Goal: Browse casually: Explore the website without a specific task or goal

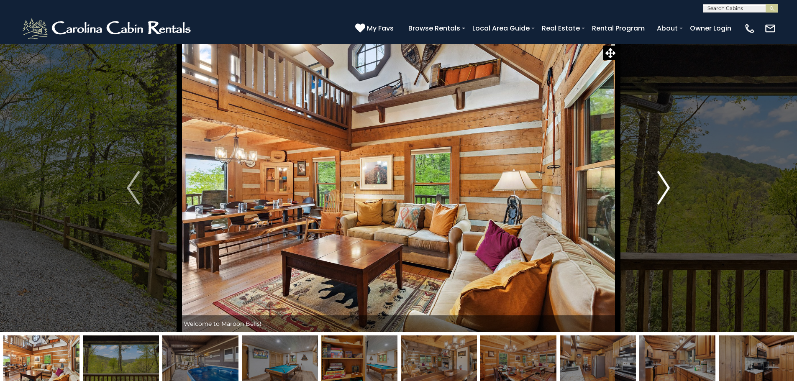
click at [668, 186] on img "Next" at bounding box center [663, 187] width 13 height 33
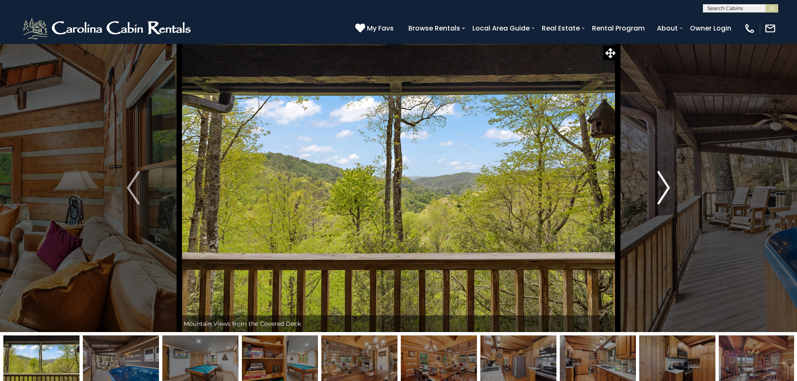
click at [662, 186] on img "Next" at bounding box center [663, 187] width 13 height 33
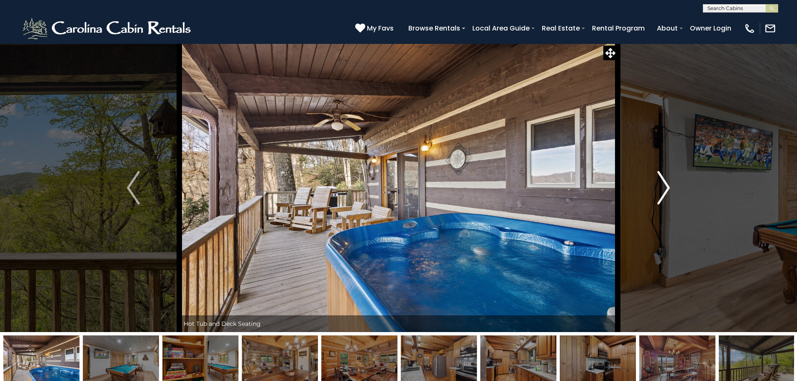
click at [664, 184] on img "Next" at bounding box center [663, 187] width 13 height 33
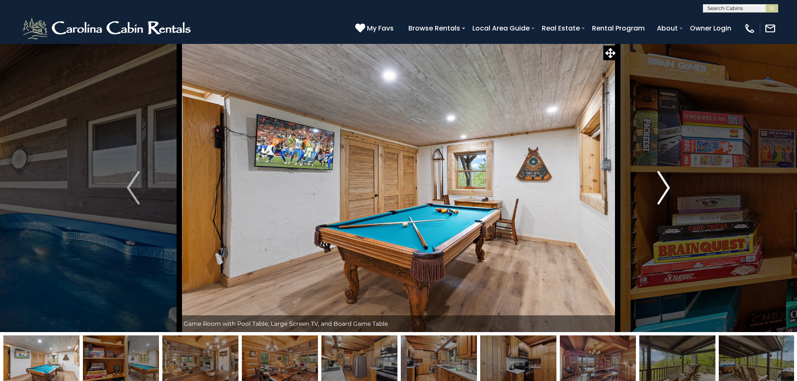
click at [664, 184] on img "Next" at bounding box center [663, 187] width 13 height 33
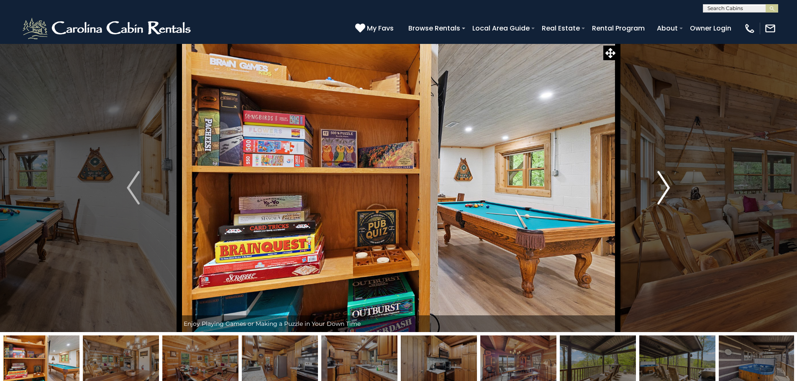
click at [664, 184] on img "Next" at bounding box center [663, 187] width 13 height 33
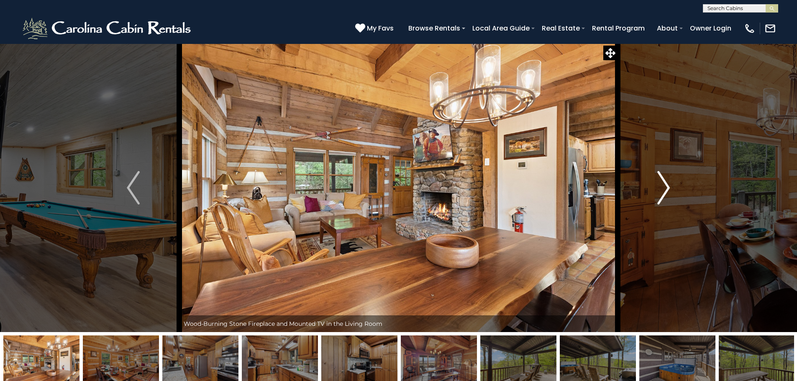
click at [664, 184] on img "Next" at bounding box center [663, 187] width 13 height 33
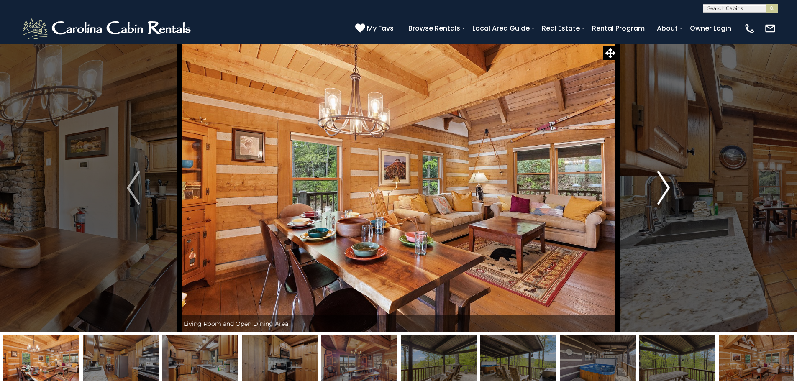
click at [664, 184] on img "Next" at bounding box center [663, 187] width 13 height 33
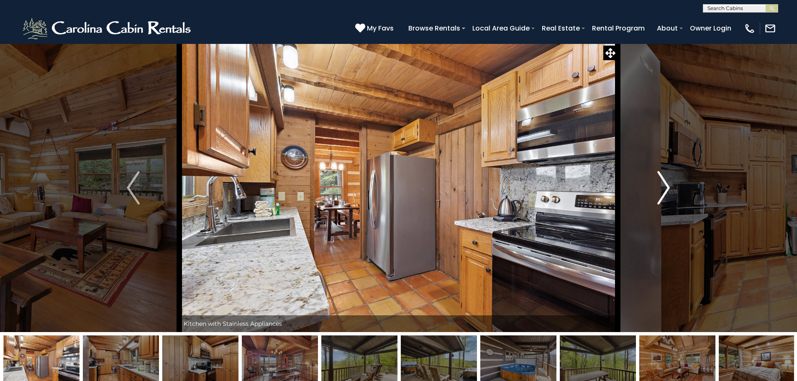
click at [664, 184] on img "Next" at bounding box center [663, 187] width 13 height 33
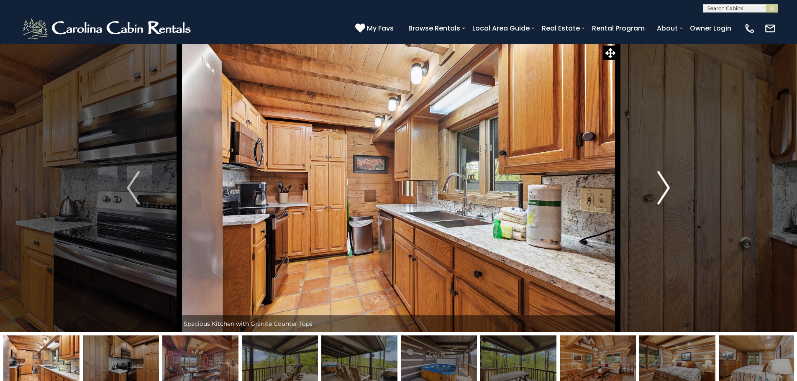
click at [666, 185] on img "Next" at bounding box center [663, 187] width 13 height 33
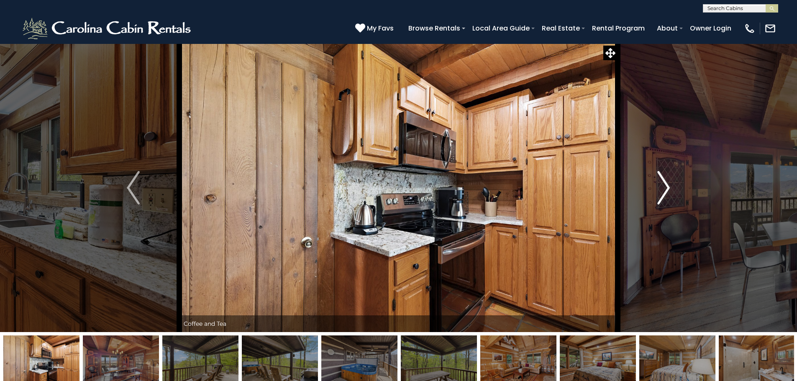
click at [665, 185] on img "Next" at bounding box center [663, 187] width 13 height 33
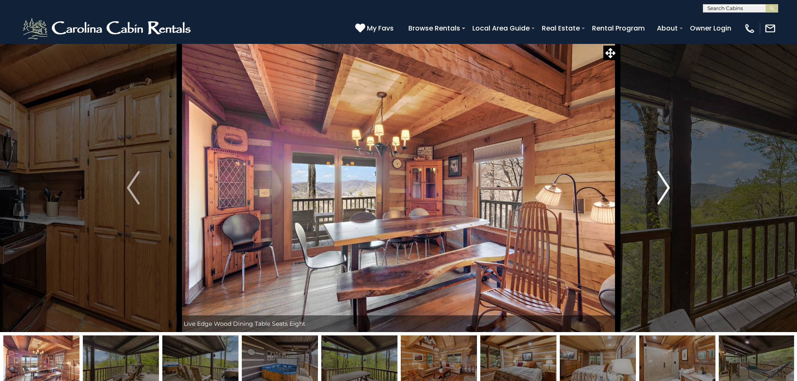
click at [665, 185] on img "Next" at bounding box center [663, 187] width 13 height 33
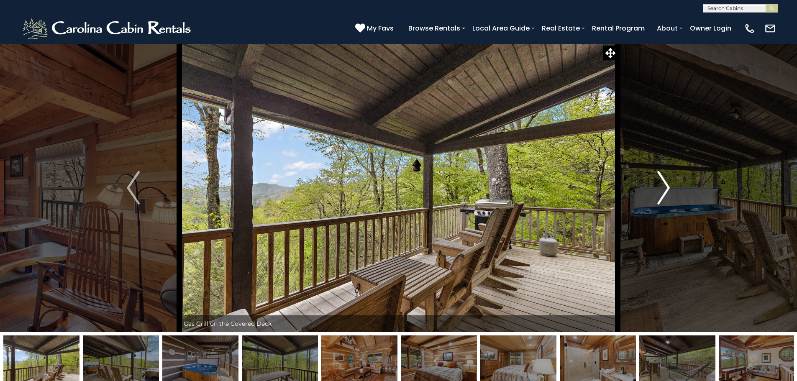
click at [665, 185] on img "Next" at bounding box center [663, 187] width 13 height 33
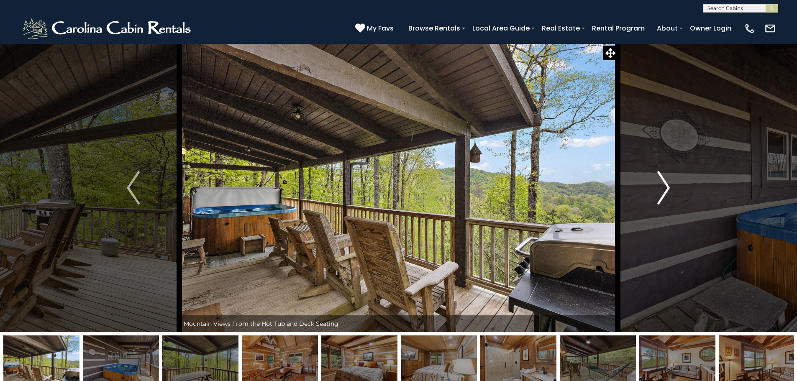
click at [665, 185] on img "Next" at bounding box center [663, 187] width 13 height 33
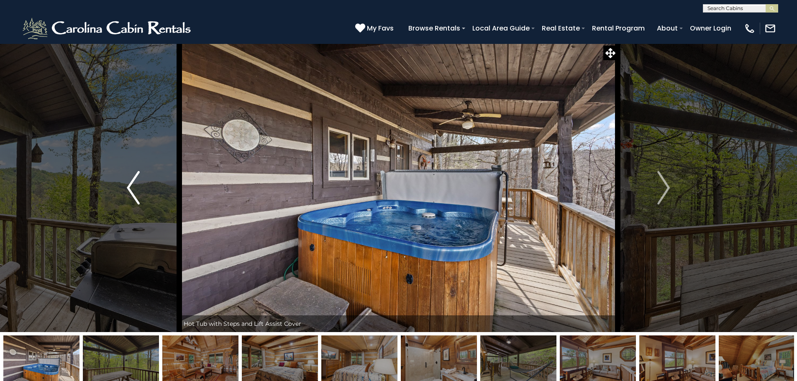
click at [128, 184] on img "Previous" at bounding box center [133, 187] width 13 height 33
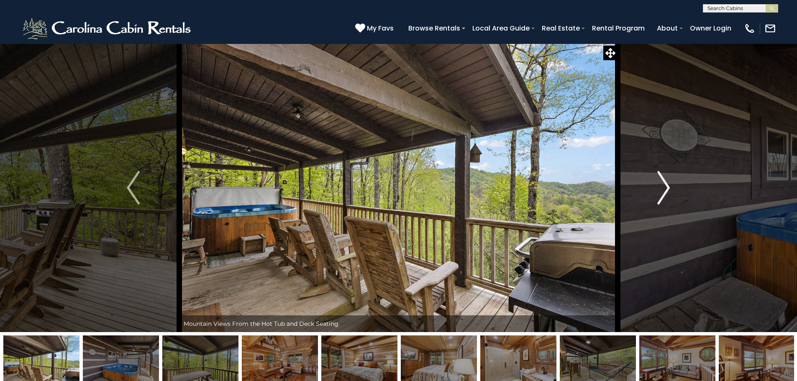
click at [668, 187] on img "Next" at bounding box center [663, 187] width 13 height 33
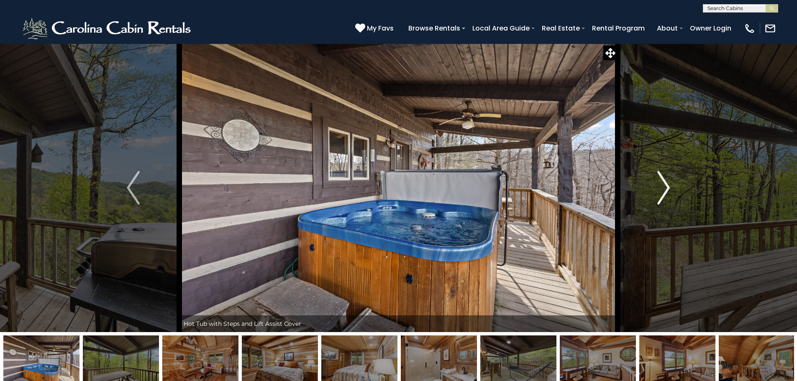
click at [666, 187] on img "Next" at bounding box center [663, 187] width 13 height 33
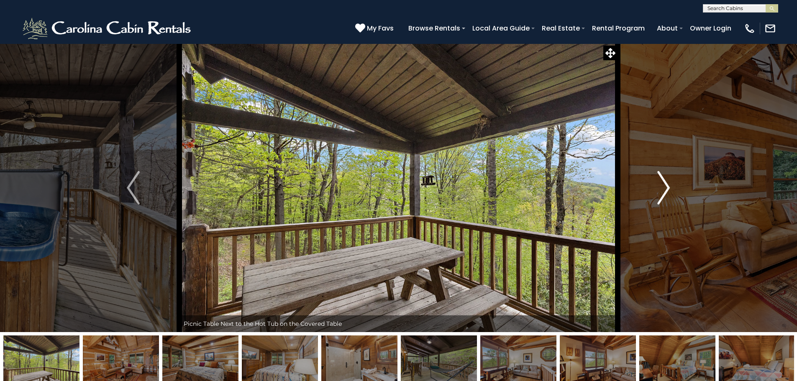
click at [666, 187] on img "Next" at bounding box center [663, 187] width 13 height 33
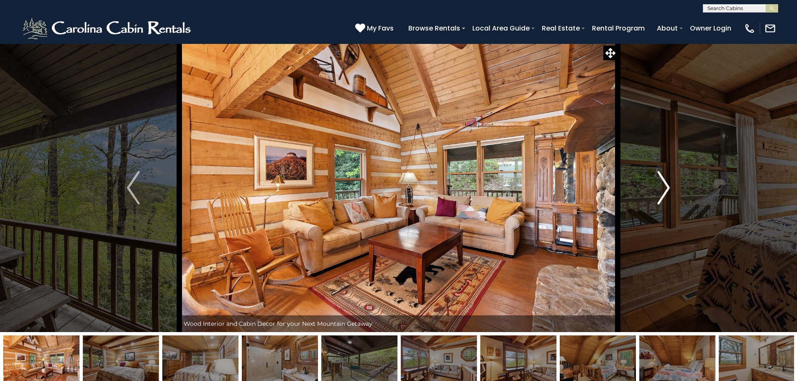
click at [666, 187] on img "Next" at bounding box center [663, 187] width 13 height 33
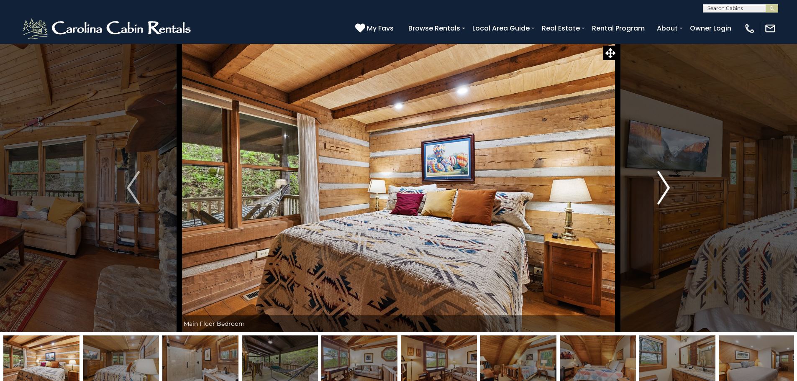
click at [666, 187] on img "Next" at bounding box center [663, 187] width 13 height 33
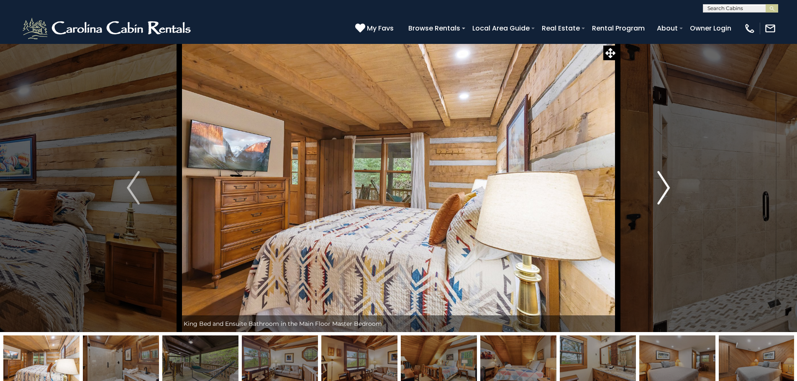
click at [666, 187] on img "Next" at bounding box center [663, 187] width 13 height 33
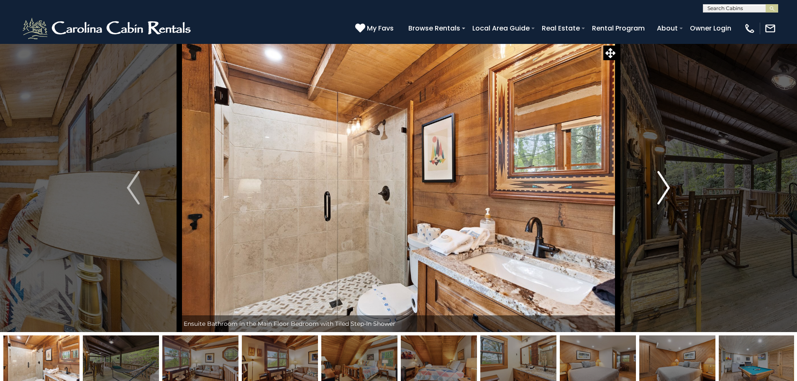
click at [666, 187] on img "Next" at bounding box center [663, 187] width 13 height 33
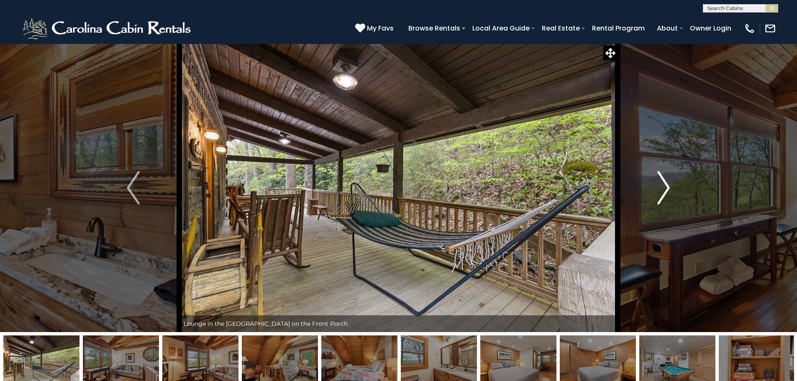
click at [666, 187] on img "Next" at bounding box center [663, 187] width 13 height 33
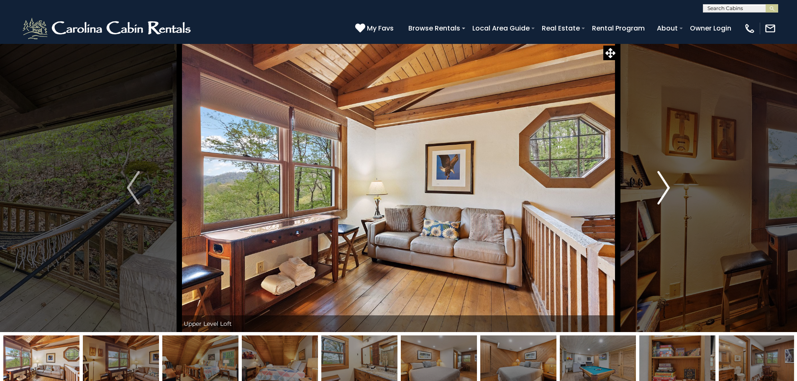
click at [666, 187] on img "Next" at bounding box center [663, 187] width 13 height 33
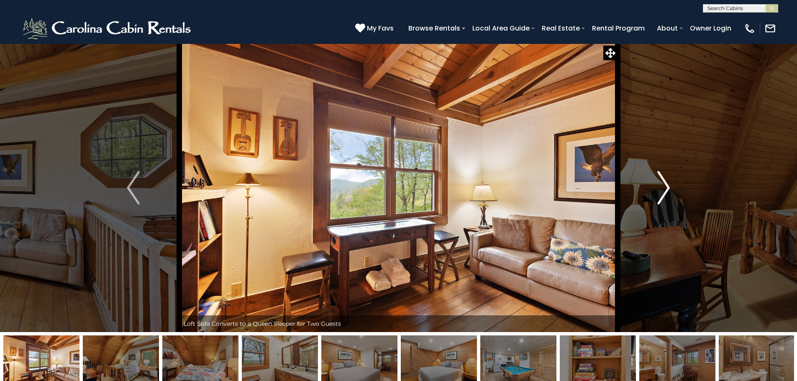
click at [666, 187] on img "Next" at bounding box center [663, 187] width 13 height 33
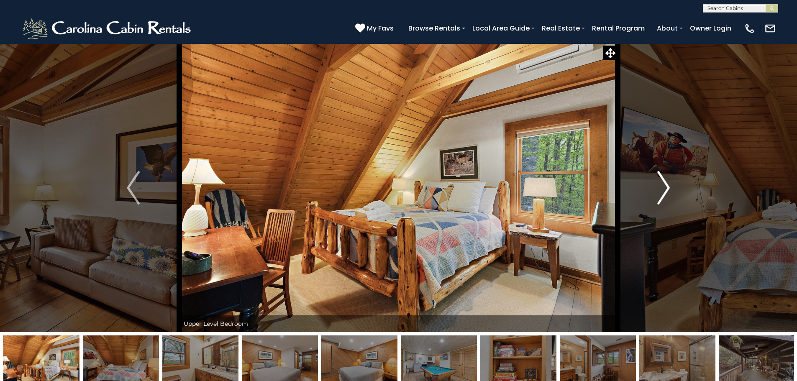
click at [666, 187] on img "Next" at bounding box center [663, 187] width 13 height 33
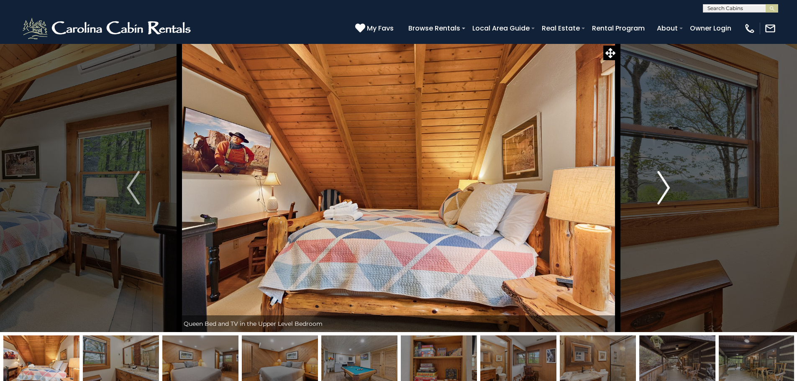
click at [666, 187] on img "Next" at bounding box center [663, 187] width 13 height 33
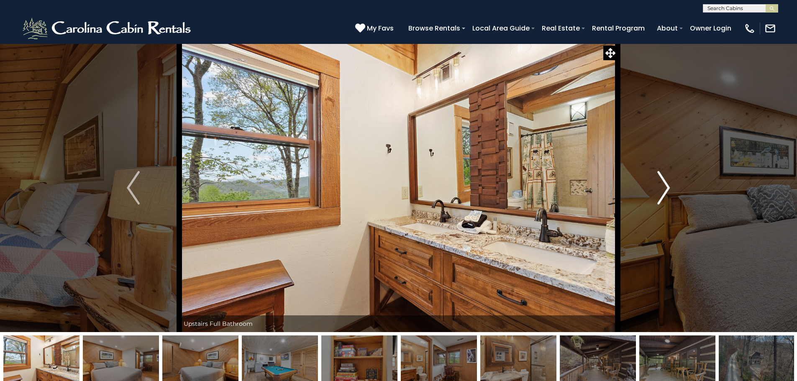
click at [666, 187] on img "Next" at bounding box center [663, 187] width 13 height 33
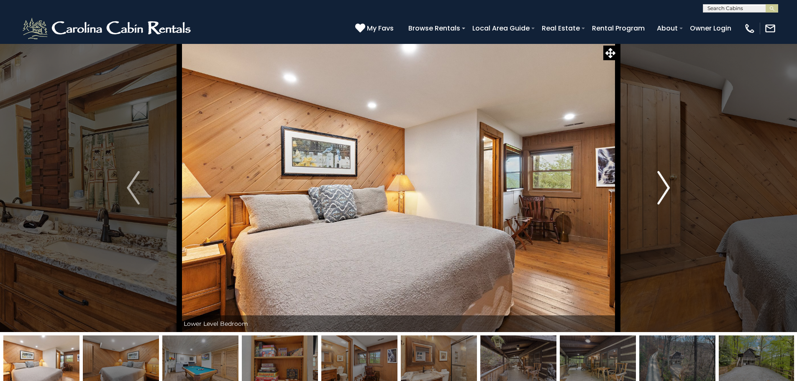
click at [666, 187] on img "Next" at bounding box center [663, 187] width 13 height 33
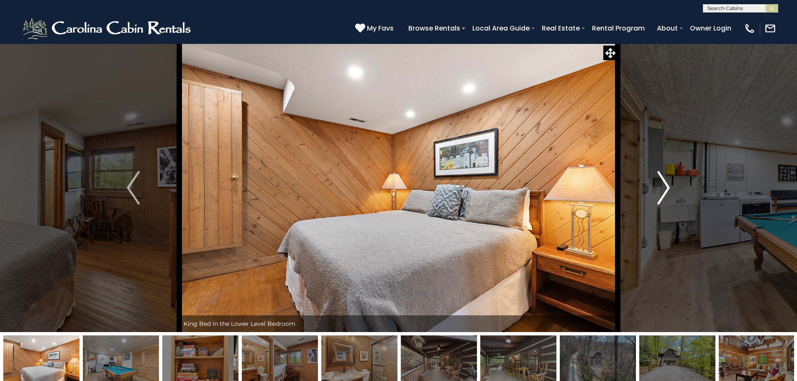
click at [666, 187] on img "Next" at bounding box center [663, 187] width 13 height 33
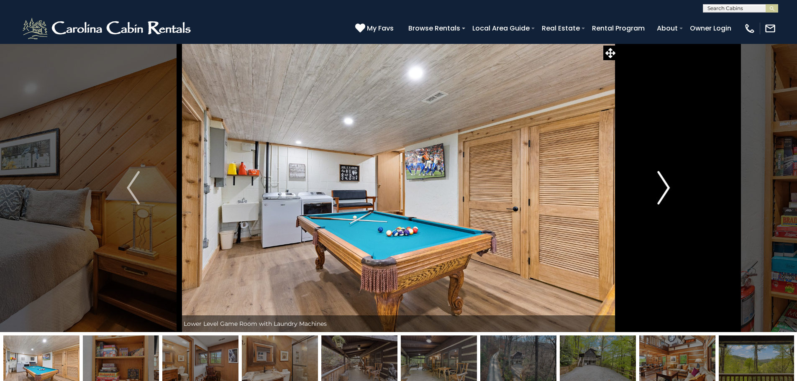
click at [666, 187] on img "Next" at bounding box center [663, 187] width 13 height 33
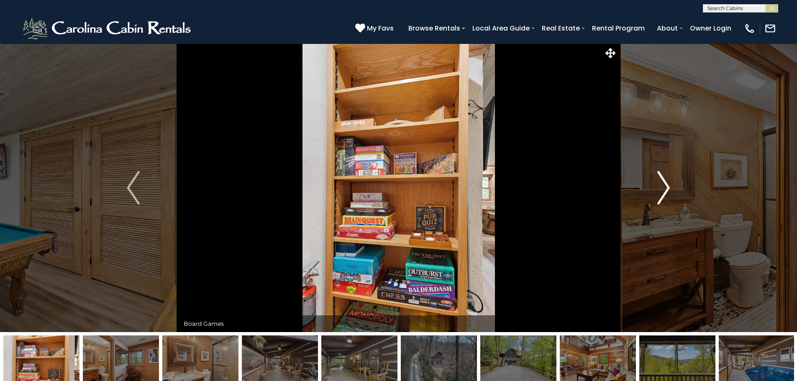
click at [666, 187] on img "Next" at bounding box center [663, 187] width 13 height 33
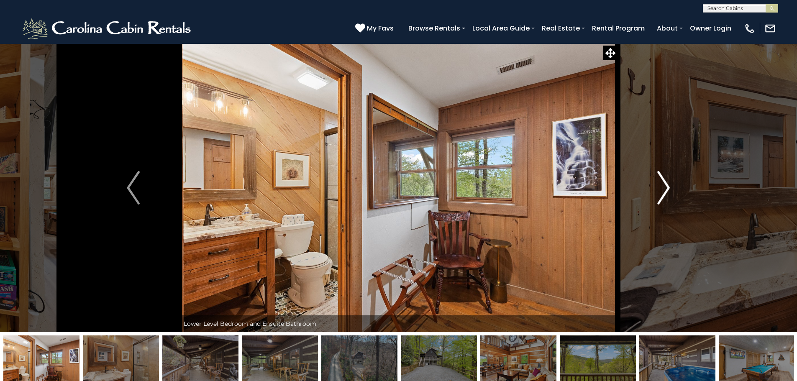
click at [666, 187] on img "Next" at bounding box center [663, 187] width 13 height 33
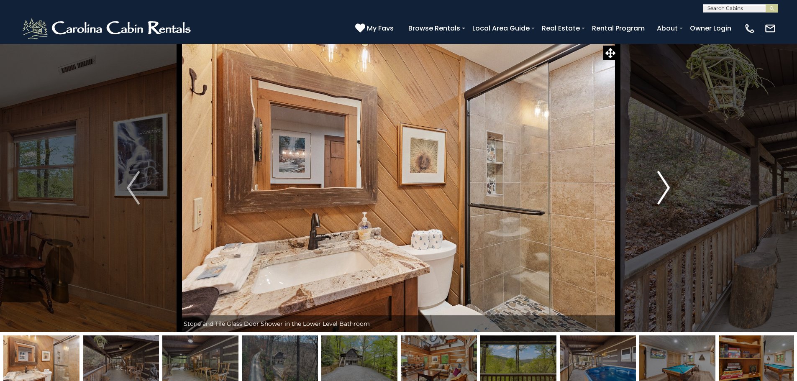
click at [666, 187] on img "Next" at bounding box center [663, 187] width 13 height 33
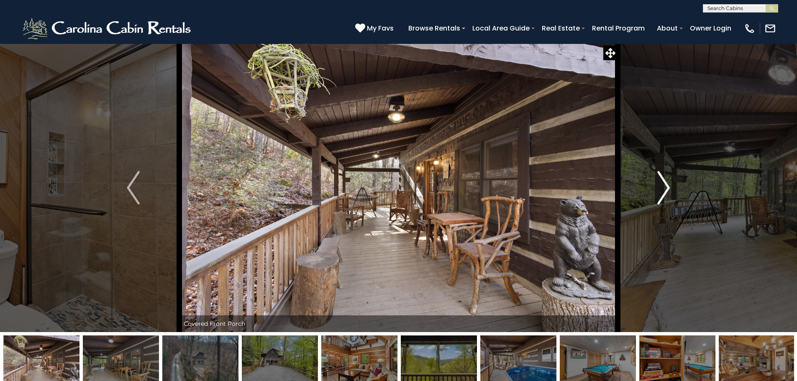
click at [666, 187] on img "Next" at bounding box center [663, 187] width 13 height 33
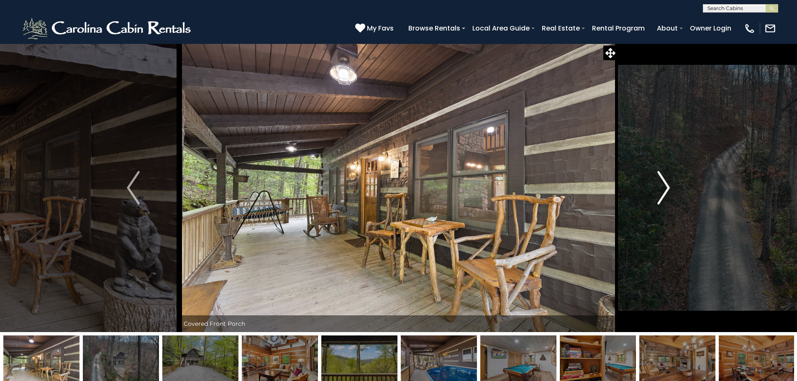
click at [666, 187] on img "Next" at bounding box center [663, 187] width 13 height 33
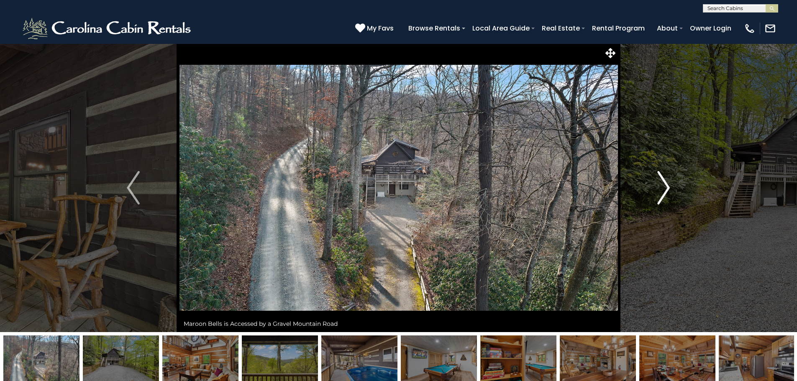
click at [664, 189] on img "Next" at bounding box center [663, 187] width 13 height 33
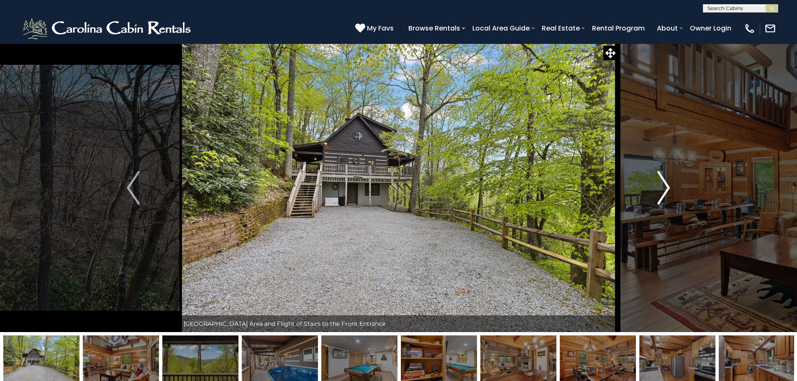
click at [664, 189] on img "Next" at bounding box center [663, 187] width 13 height 33
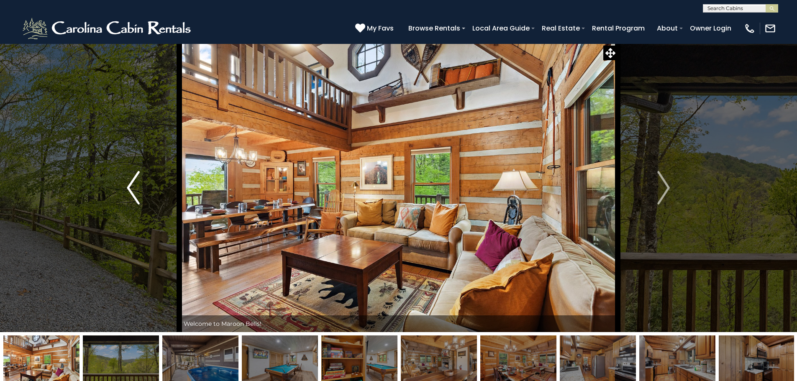
click at [123, 186] on button "Previous" at bounding box center [133, 187] width 92 height 289
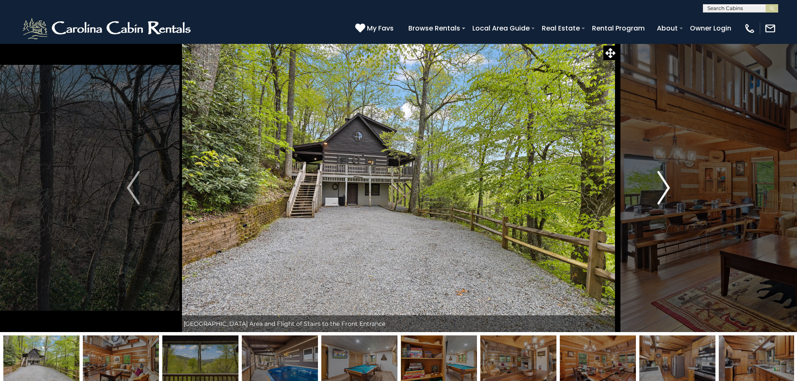
click at [666, 185] on img "Next" at bounding box center [663, 187] width 13 height 33
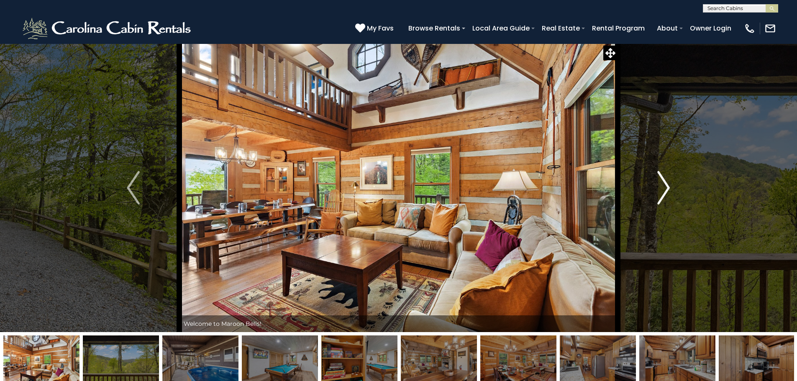
click at [666, 185] on img "Next" at bounding box center [663, 187] width 13 height 33
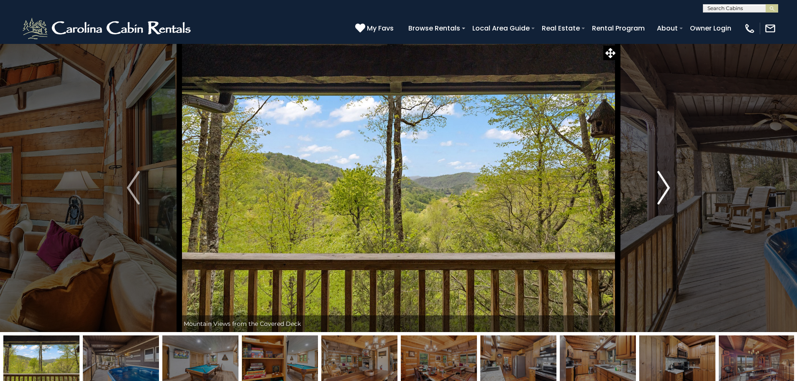
click at [666, 185] on img "Next" at bounding box center [663, 187] width 13 height 33
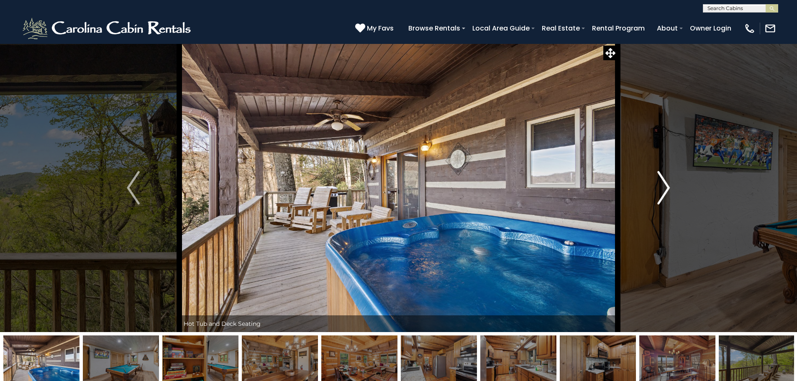
click at [667, 184] on img "Next" at bounding box center [663, 187] width 13 height 33
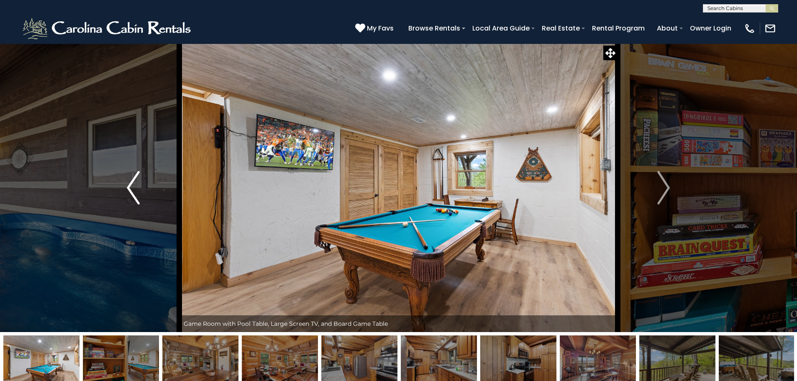
click at [130, 181] on img "Previous" at bounding box center [133, 187] width 13 height 33
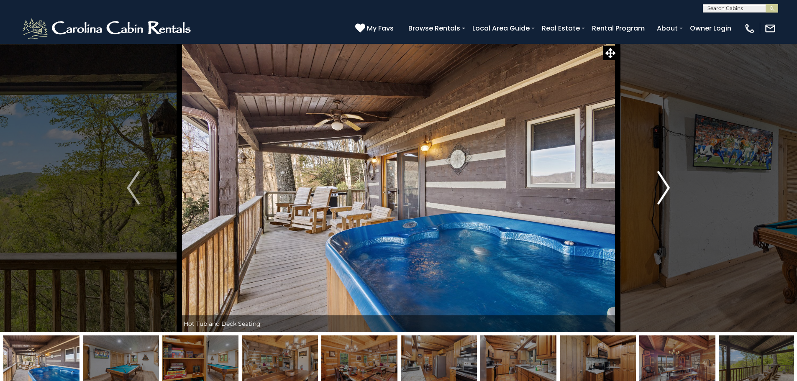
click at [673, 185] on button "Next" at bounding box center [663, 187] width 92 height 289
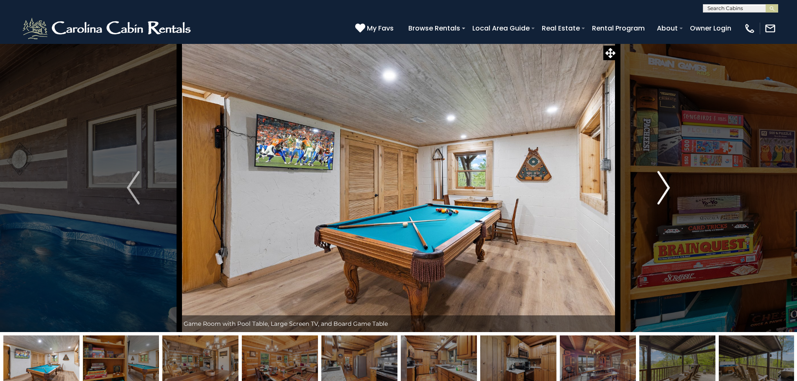
click at [663, 186] on img "Next" at bounding box center [663, 187] width 13 height 33
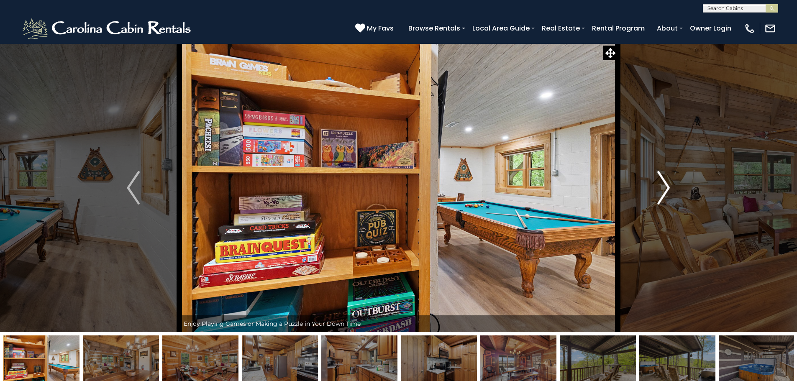
click at [663, 186] on img "Next" at bounding box center [663, 187] width 13 height 33
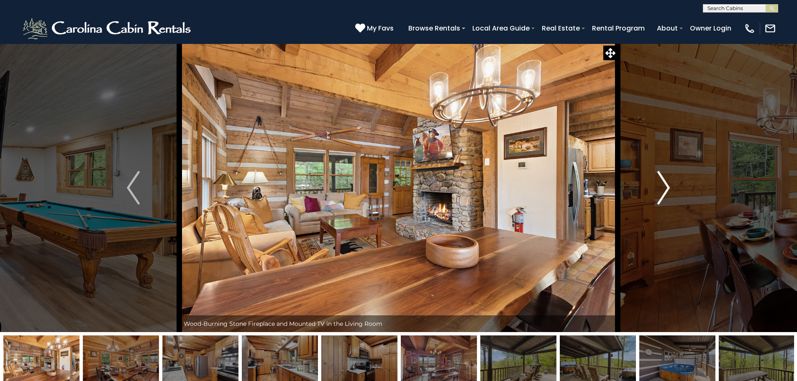
click at [663, 186] on img "Next" at bounding box center [663, 187] width 13 height 33
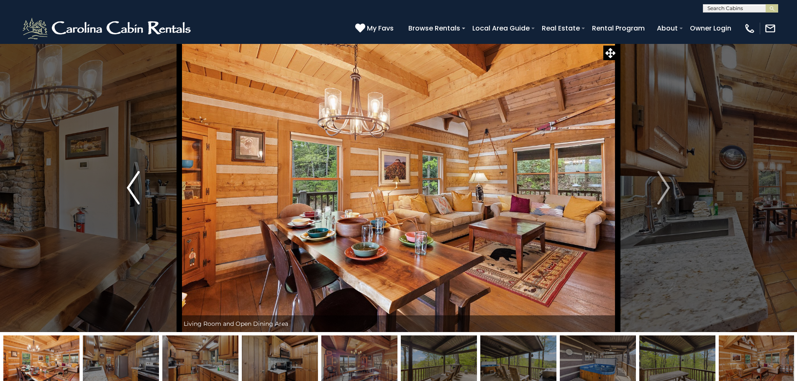
click at [131, 187] on img "Previous" at bounding box center [133, 187] width 13 height 33
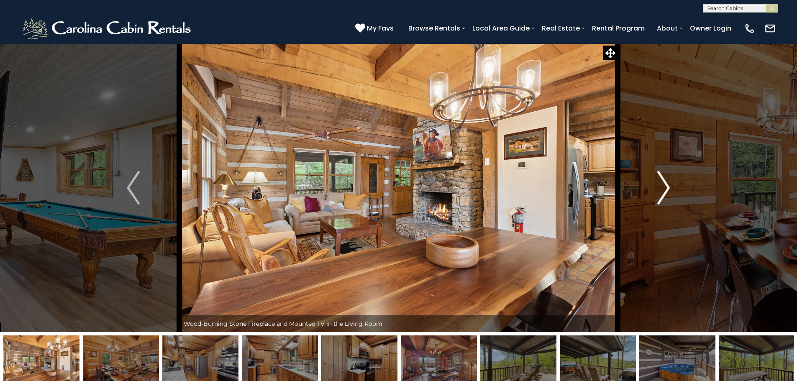
click at [670, 183] on button "Next" at bounding box center [663, 187] width 92 height 289
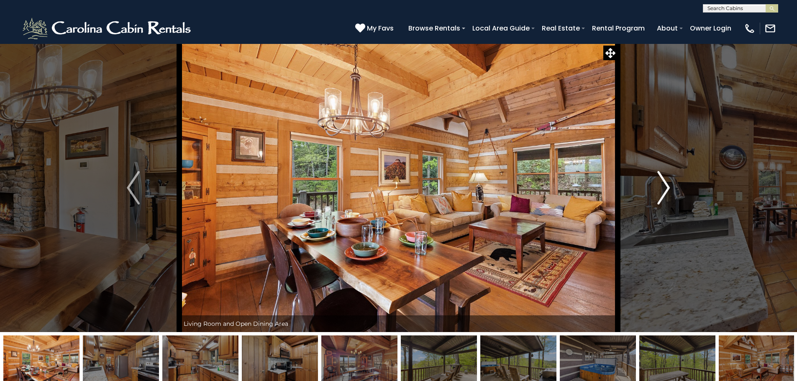
click at [670, 183] on button "Next" at bounding box center [663, 187] width 92 height 289
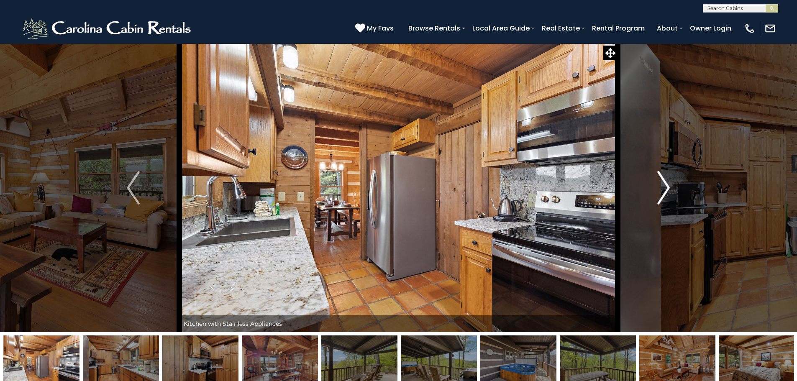
click at [670, 183] on button "Next" at bounding box center [663, 187] width 92 height 289
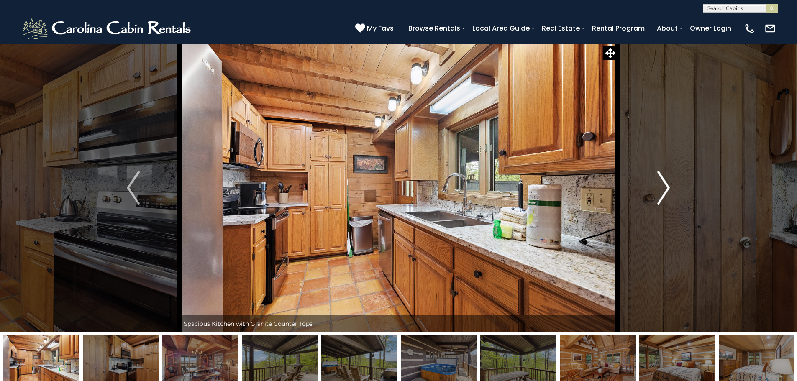
click at [670, 183] on button "Next" at bounding box center [663, 187] width 92 height 289
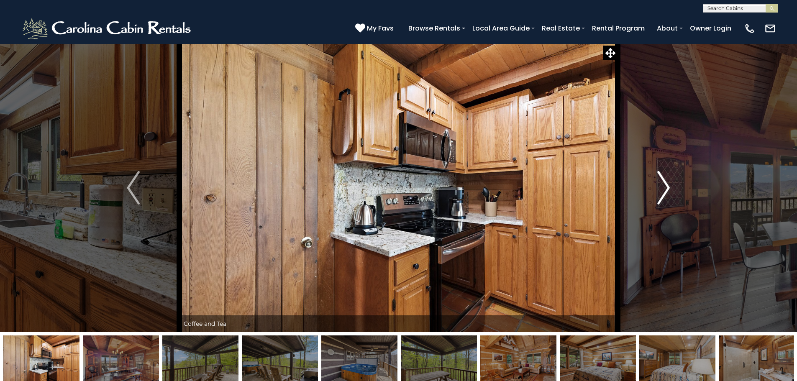
click at [670, 183] on button "Next" at bounding box center [663, 187] width 92 height 289
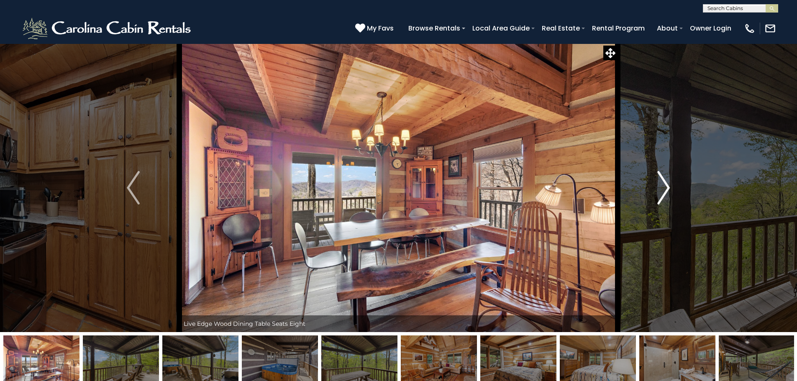
click at [670, 183] on button "Next" at bounding box center [663, 187] width 92 height 289
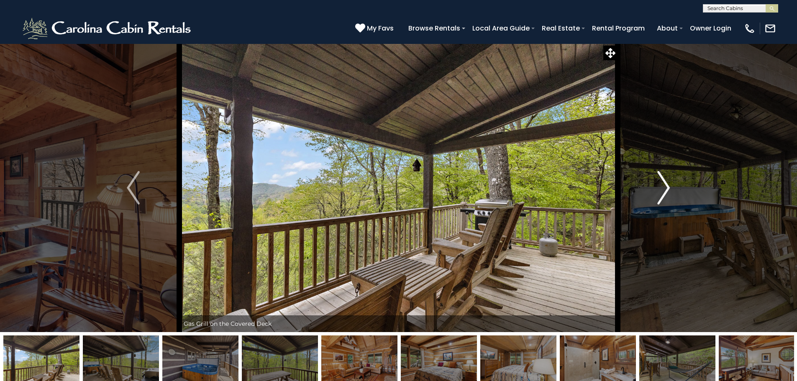
click at [671, 183] on button "Next" at bounding box center [663, 187] width 92 height 289
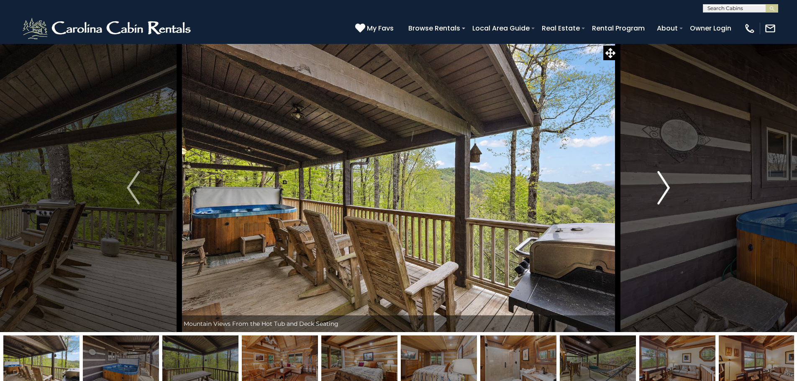
click at [671, 183] on button "Next" at bounding box center [663, 187] width 92 height 289
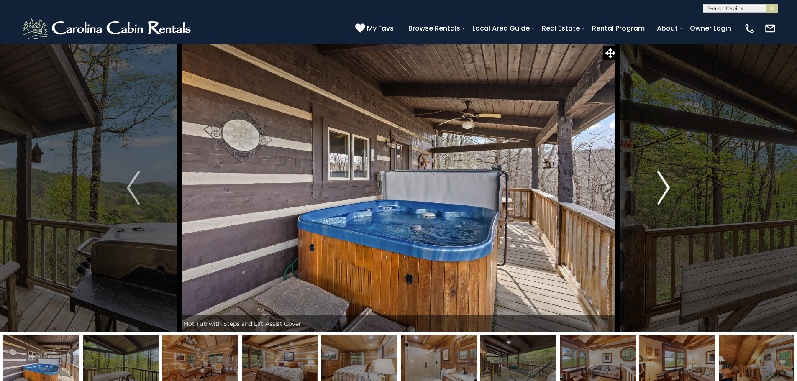
click at [671, 183] on button "Next" at bounding box center [663, 187] width 92 height 289
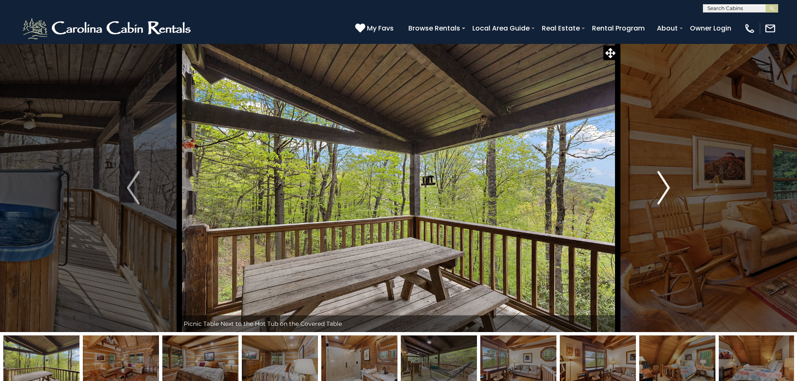
click at [671, 183] on button "Next" at bounding box center [663, 187] width 92 height 289
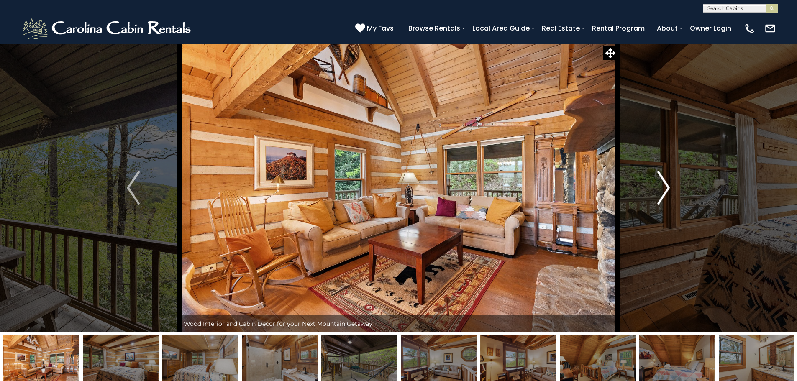
click at [671, 183] on button "Next" at bounding box center [663, 187] width 92 height 289
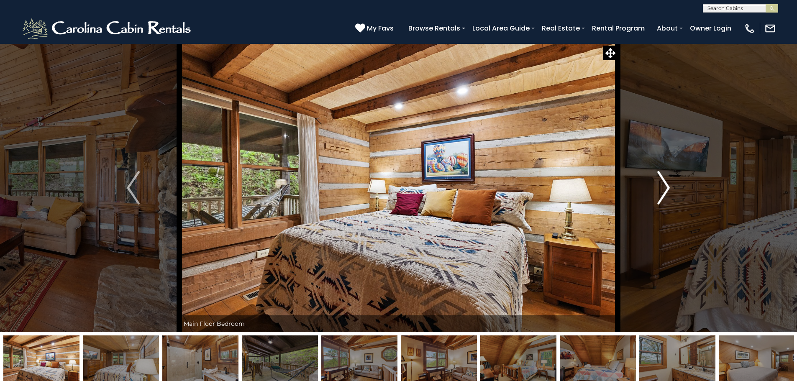
click at [671, 183] on button "Next" at bounding box center [663, 187] width 92 height 289
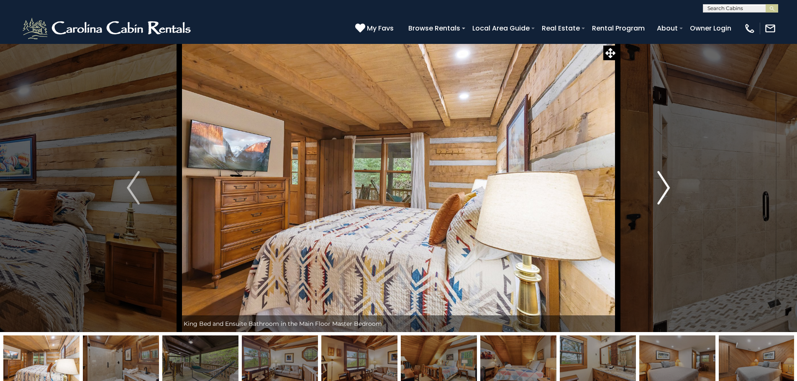
click at [671, 183] on button "Next" at bounding box center [663, 187] width 92 height 289
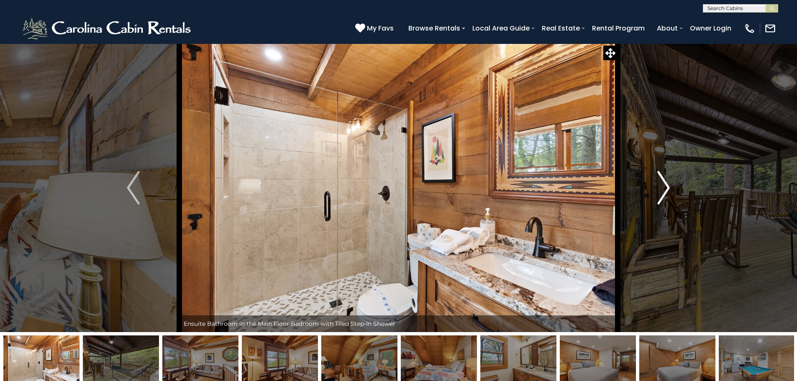
click at [671, 183] on button "Next" at bounding box center [663, 187] width 92 height 289
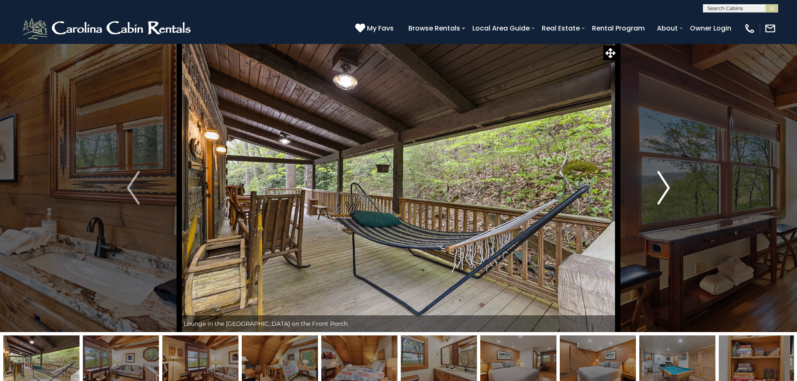
click at [671, 183] on button "Next" at bounding box center [663, 187] width 92 height 289
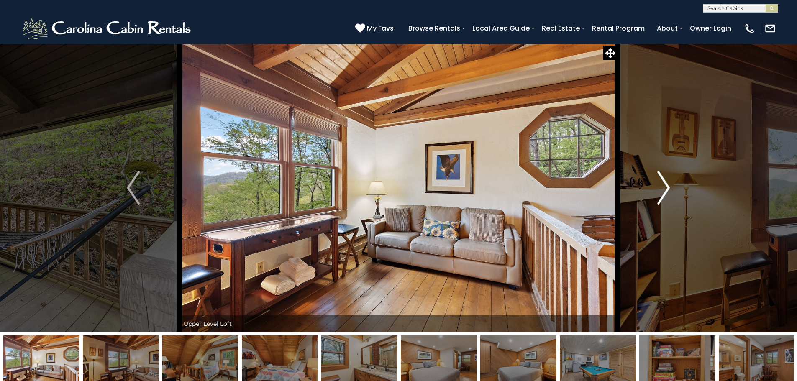
click at [668, 187] on img "Next" at bounding box center [663, 187] width 13 height 33
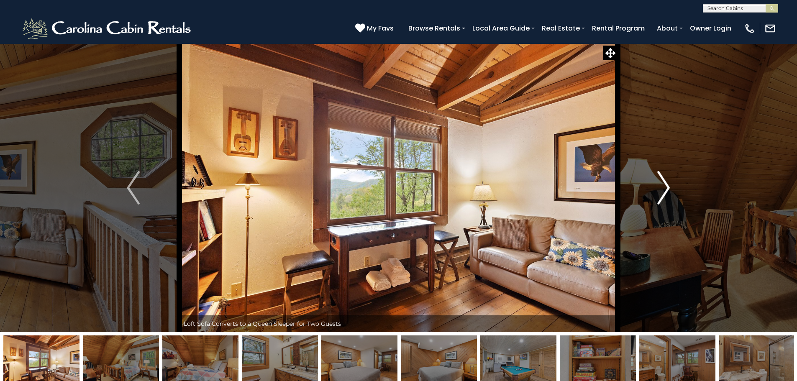
click at [668, 187] on img "Next" at bounding box center [663, 187] width 13 height 33
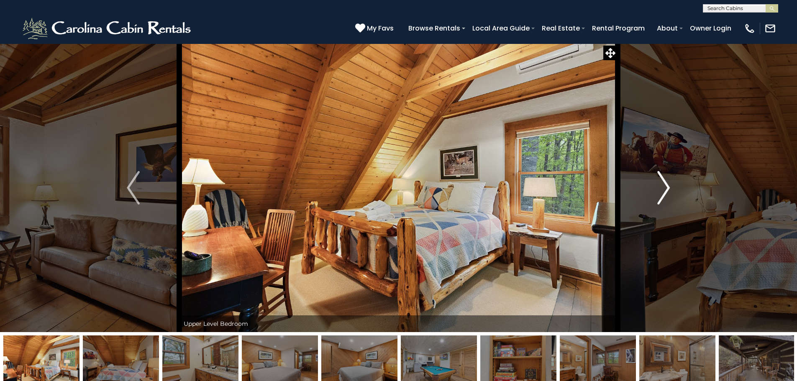
click at [668, 187] on img "Next" at bounding box center [663, 187] width 13 height 33
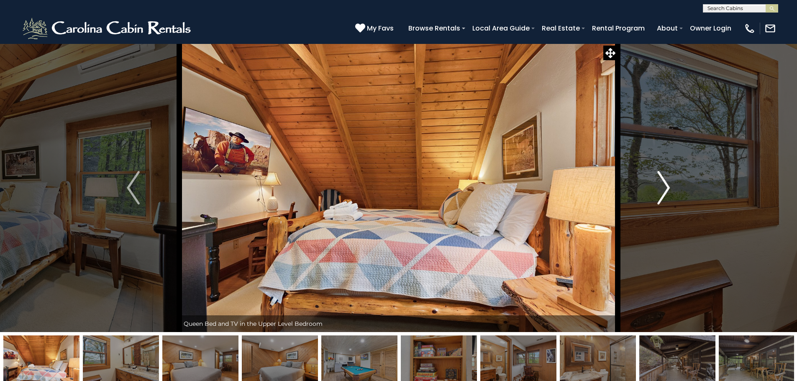
click at [668, 187] on img "Next" at bounding box center [663, 187] width 13 height 33
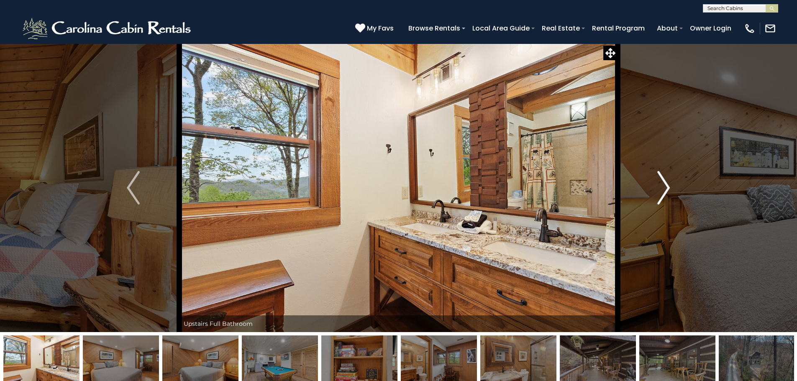
click at [668, 187] on img "Next" at bounding box center [663, 187] width 13 height 33
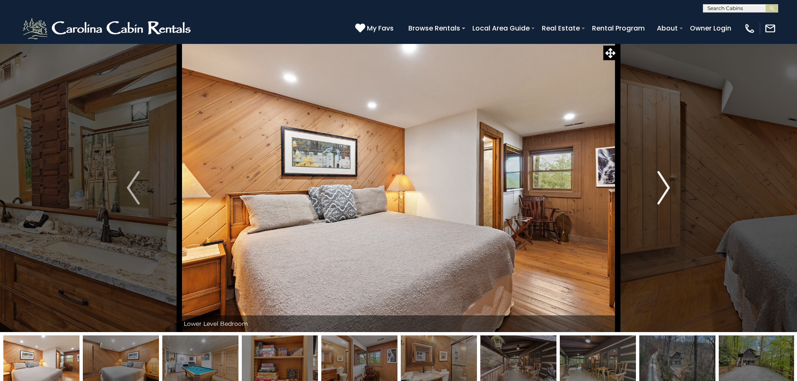
click at [666, 186] on img "Next" at bounding box center [663, 187] width 13 height 33
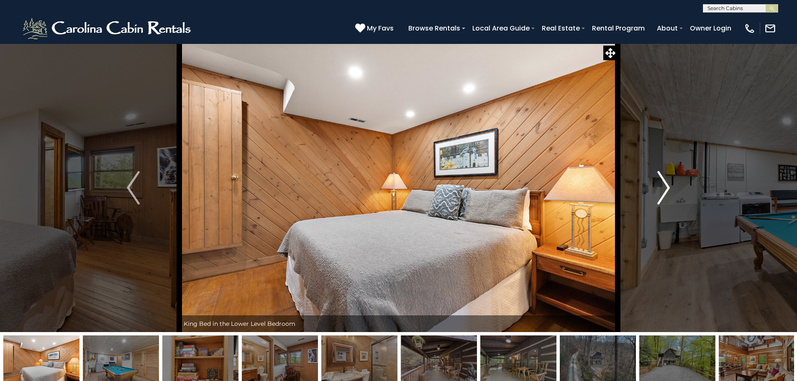
click at [666, 186] on img "Next" at bounding box center [663, 187] width 13 height 33
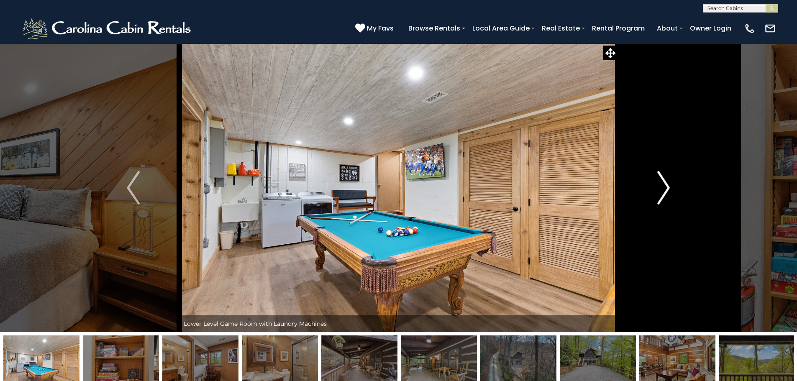
click at [666, 186] on img "Next" at bounding box center [663, 187] width 13 height 33
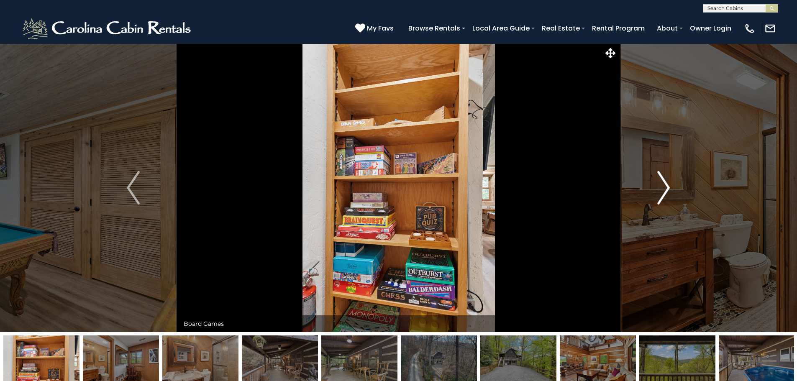
click at [666, 186] on img "Next" at bounding box center [663, 187] width 13 height 33
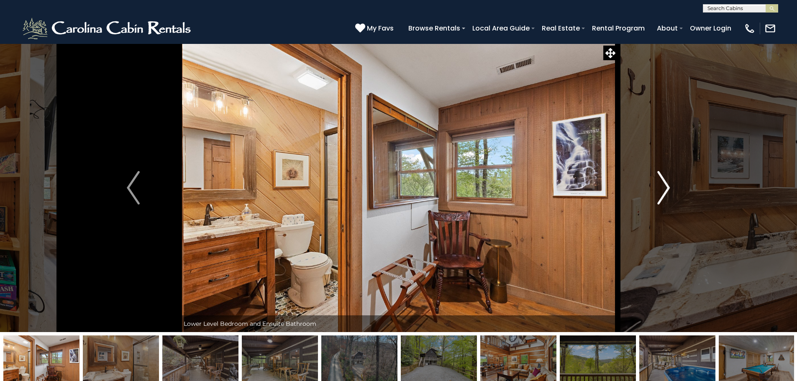
click at [666, 186] on img "Next" at bounding box center [663, 187] width 13 height 33
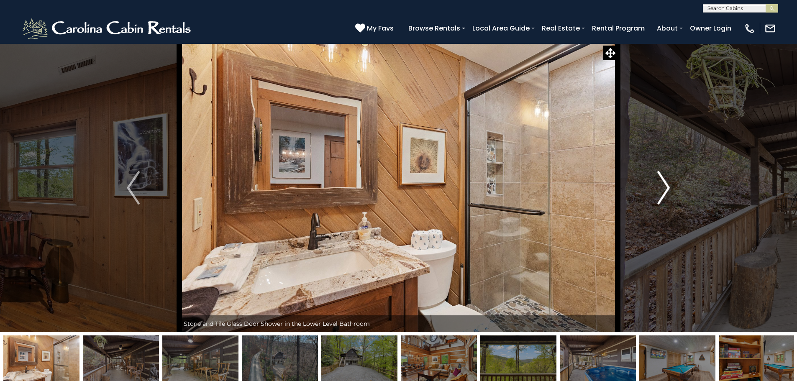
click at [666, 186] on img "Next" at bounding box center [663, 187] width 13 height 33
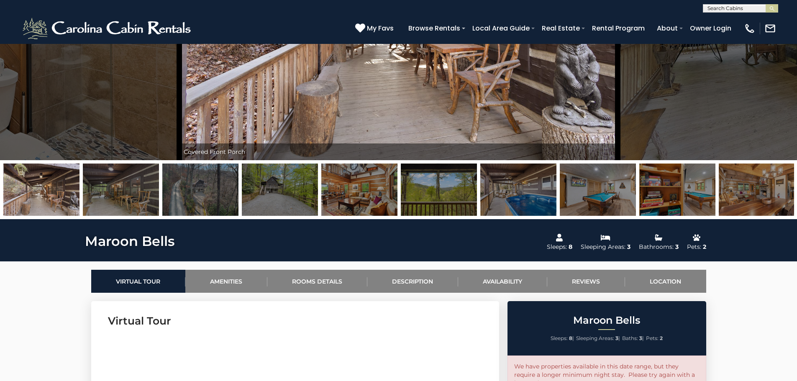
scroll to position [167, 0]
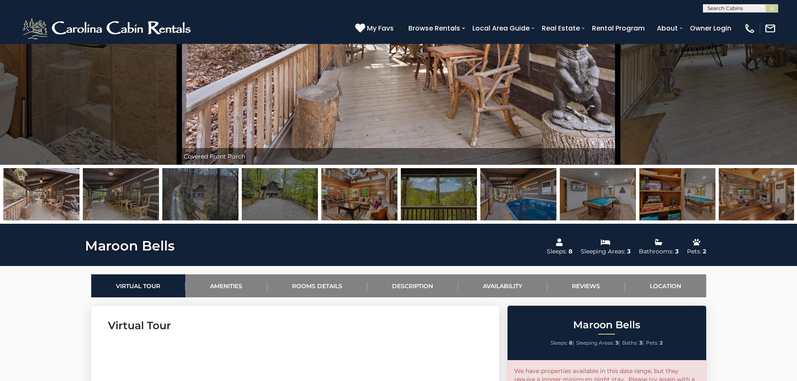
click at [692, 196] on img at bounding box center [677, 194] width 76 height 52
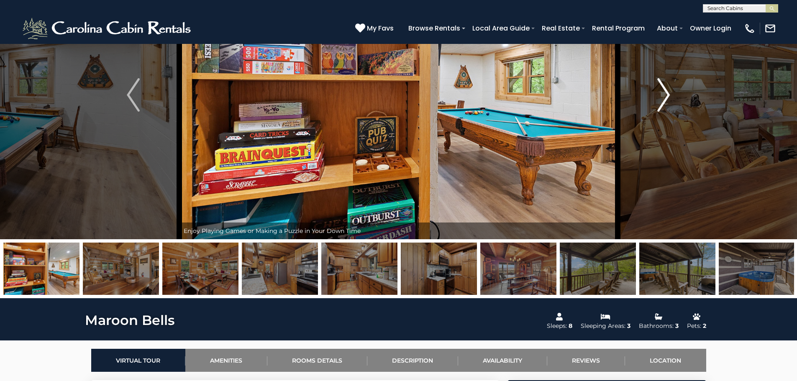
scroll to position [0, 0]
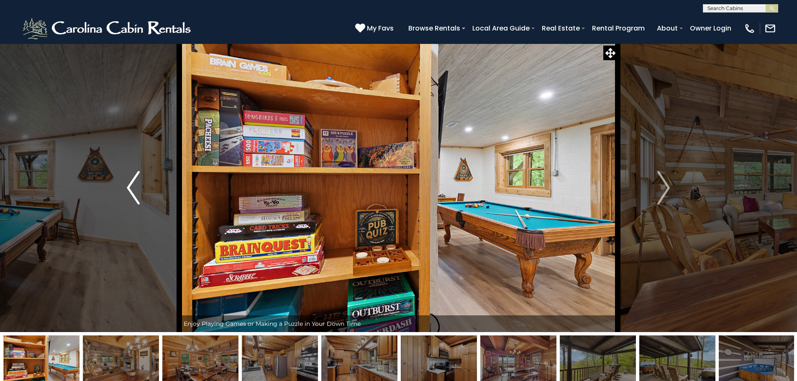
click at [126, 187] on button "Previous" at bounding box center [133, 187] width 92 height 289
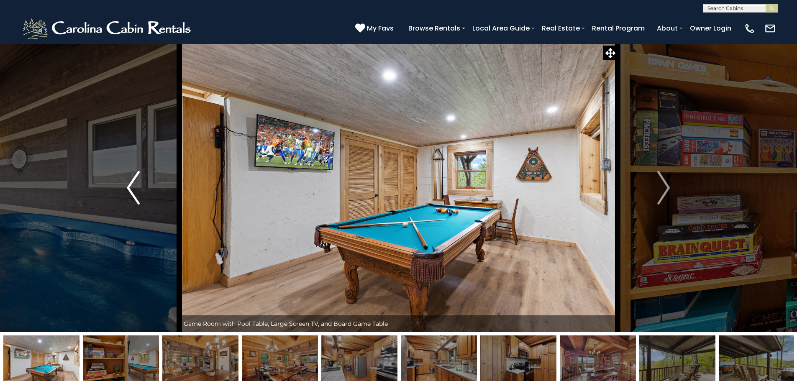
click at [126, 187] on button "Previous" at bounding box center [133, 187] width 92 height 289
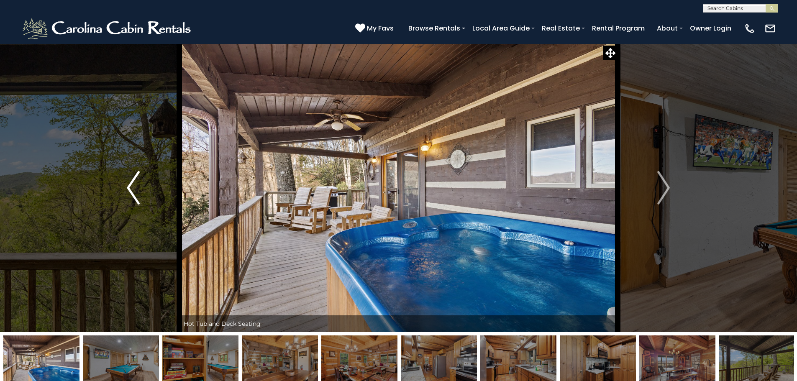
click at [126, 185] on button "Previous" at bounding box center [133, 187] width 92 height 289
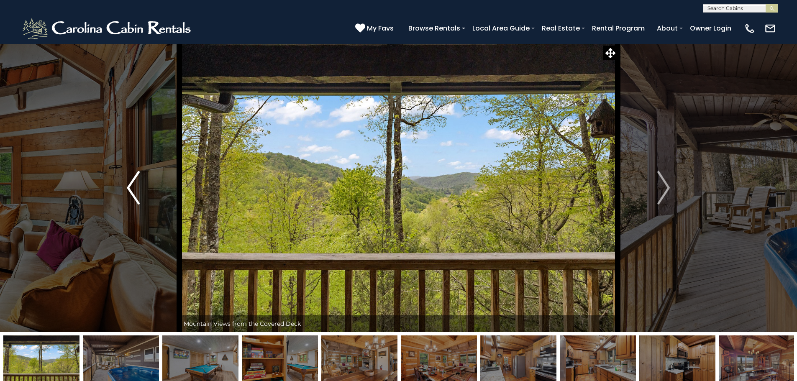
click at [127, 184] on img "Previous" at bounding box center [133, 187] width 13 height 33
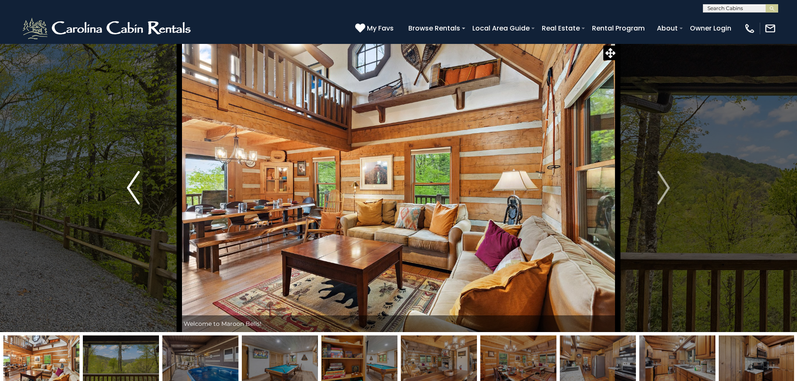
click at [127, 183] on img "Previous" at bounding box center [133, 187] width 13 height 33
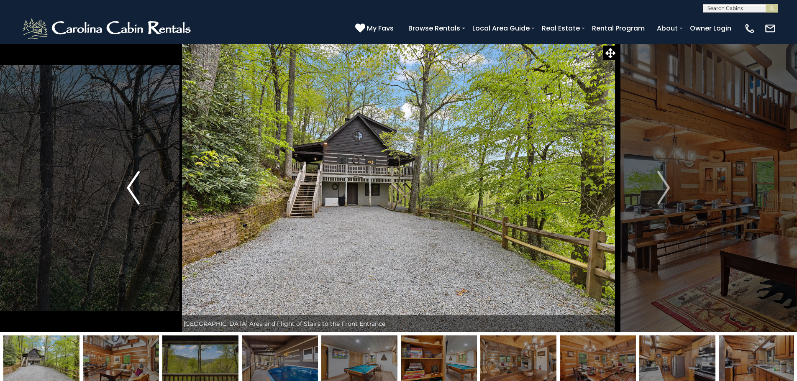
click at [127, 181] on img "Previous" at bounding box center [133, 187] width 13 height 33
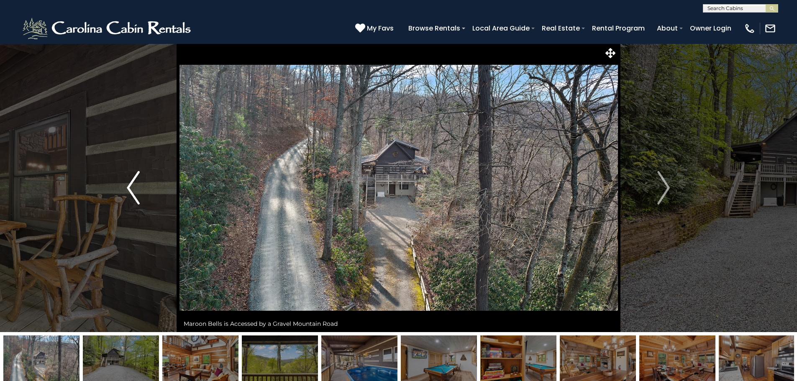
click at [127, 181] on img "Previous" at bounding box center [133, 187] width 13 height 33
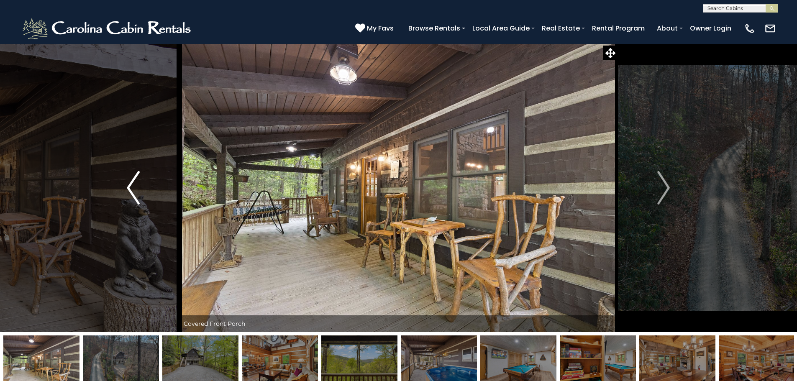
click at [125, 181] on button "Previous" at bounding box center [133, 187] width 92 height 289
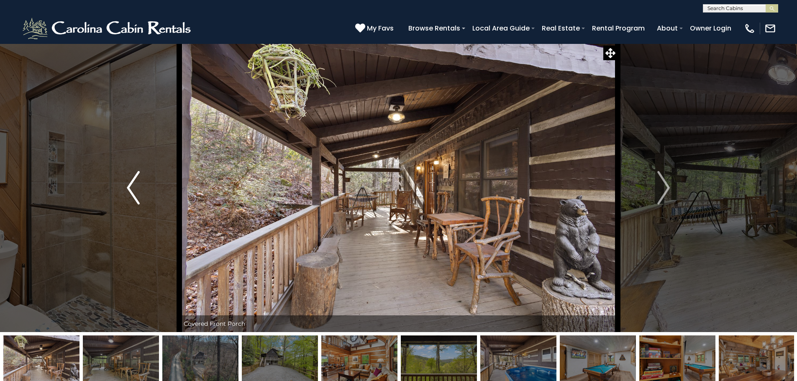
click at [125, 181] on button "Previous" at bounding box center [133, 187] width 92 height 289
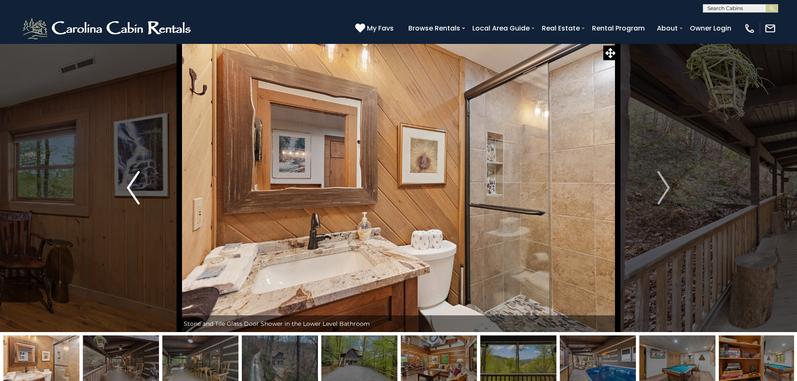
click at [125, 181] on button "Previous" at bounding box center [133, 187] width 92 height 289
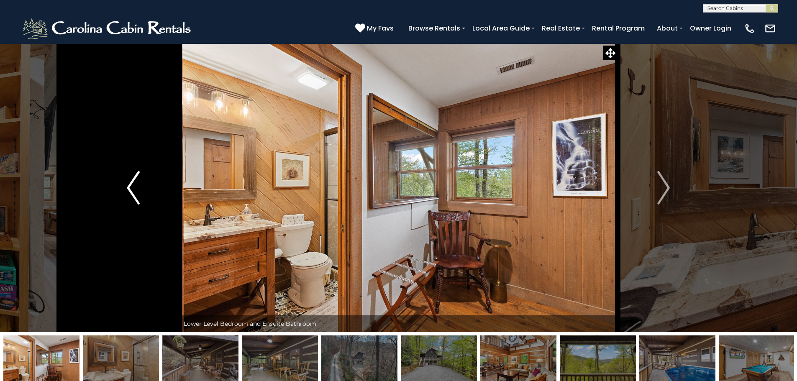
click at [125, 181] on button "Previous" at bounding box center [133, 187] width 92 height 289
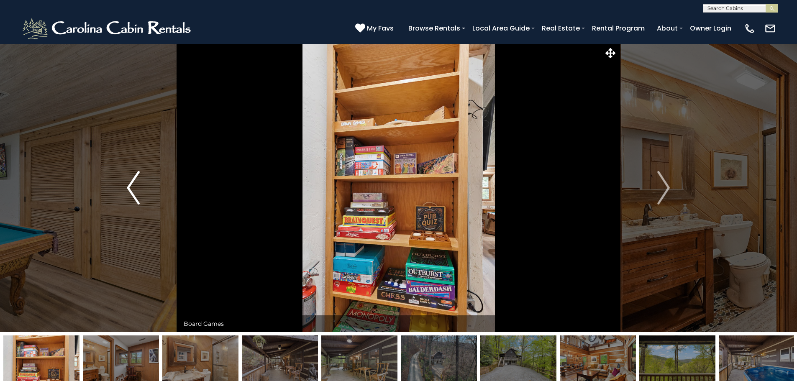
click at [124, 181] on button "Previous" at bounding box center [133, 187] width 92 height 289
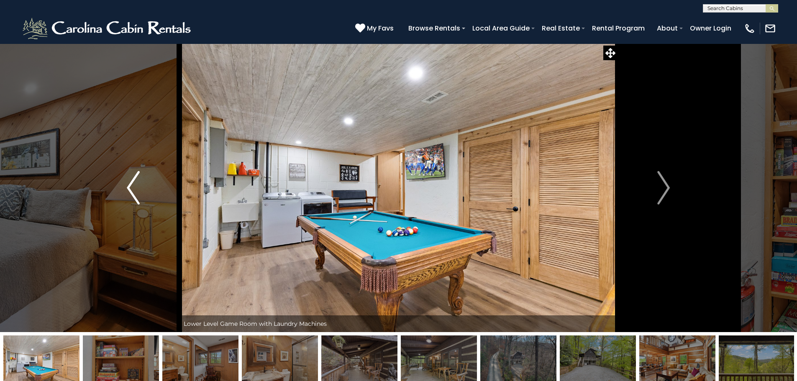
click at [124, 181] on button "Previous" at bounding box center [133, 187] width 92 height 289
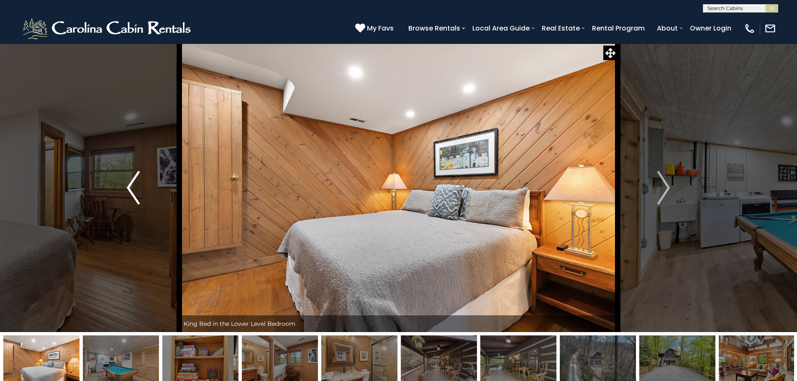
click at [120, 181] on button "Previous" at bounding box center [133, 187] width 92 height 289
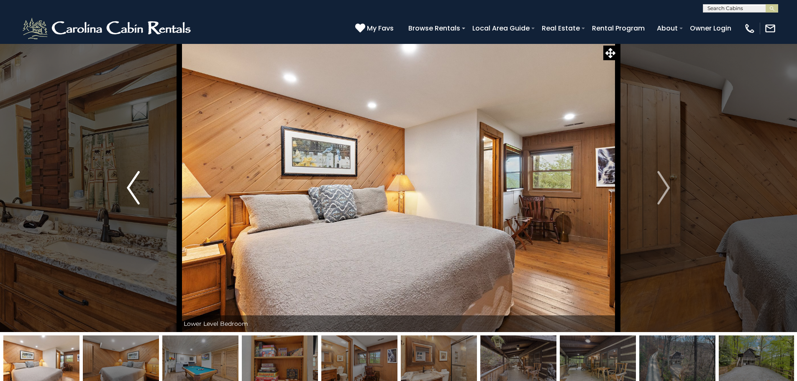
click at [120, 181] on button "Previous" at bounding box center [133, 187] width 92 height 289
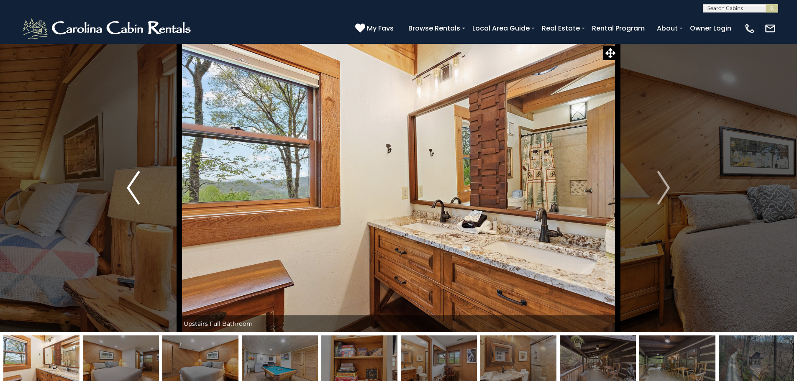
click at [120, 181] on button "Previous" at bounding box center [133, 187] width 92 height 289
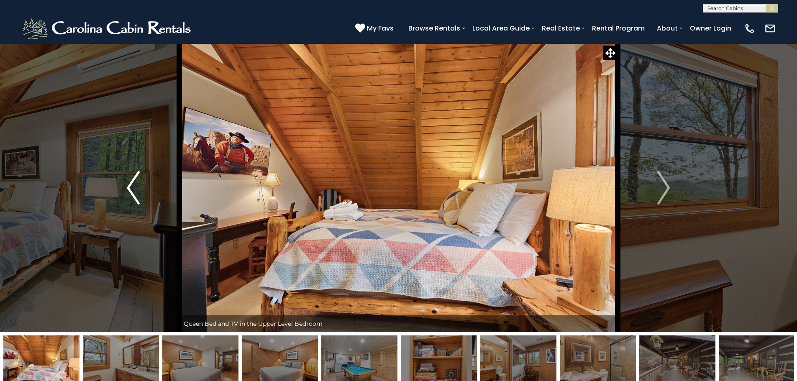
click at [120, 181] on button "Previous" at bounding box center [133, 187] width 92 height 289
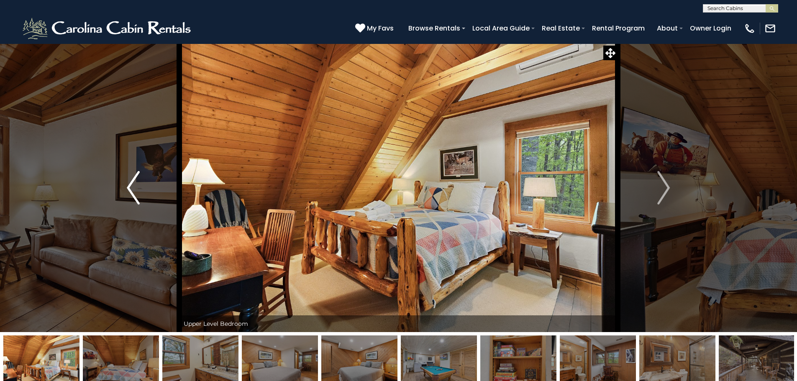
click at [120, 181] on button "Previous" at bounding box center [133, 187] width 92 height 289
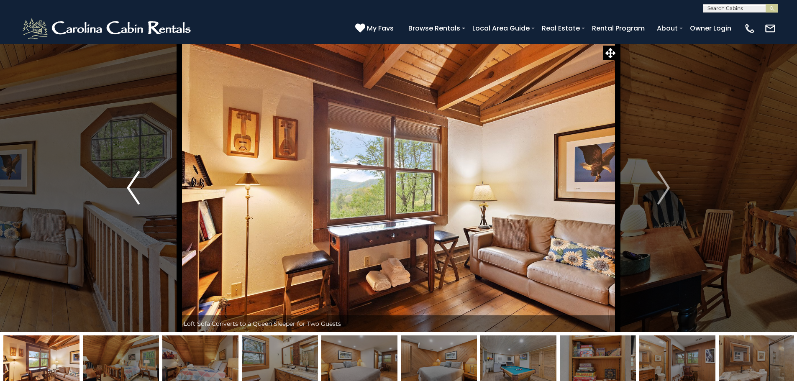
click at [120, 181] on button "Previous" at bounding box center [133, 187] width 92 height 289
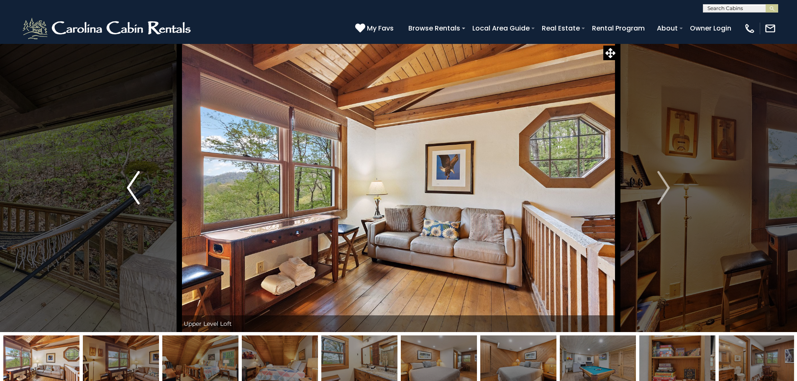
click at [120, 181] on button "Previous" at bounding box center [133, 187] width 92 height 289
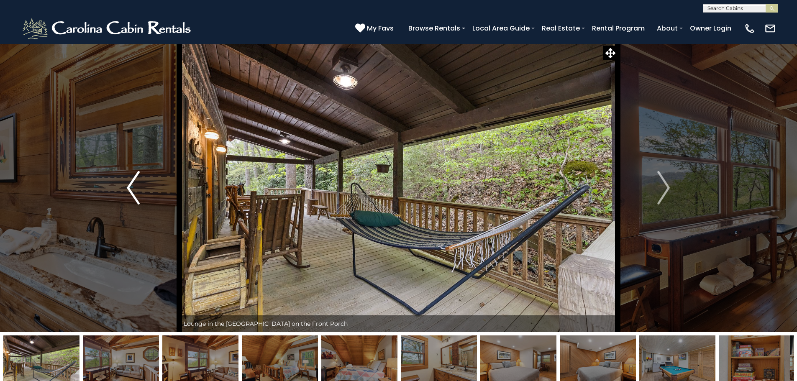
click at [120, 181] on button "Previous" at bounding box center [133, 187] width 92 height 289
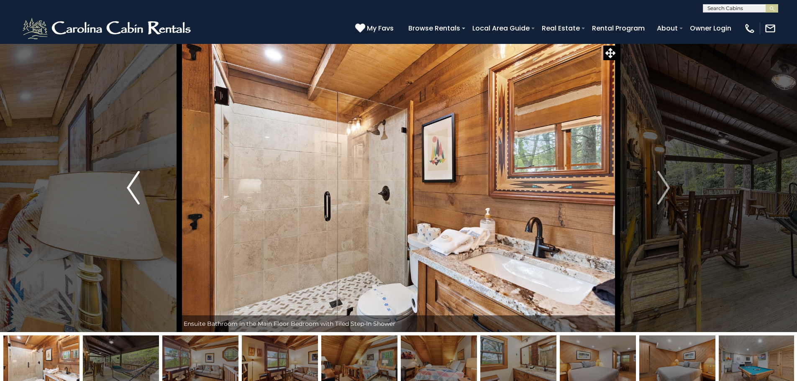
click at [120, 181] on button "Previous" at bounding box center [133, 187] width 92 height 289
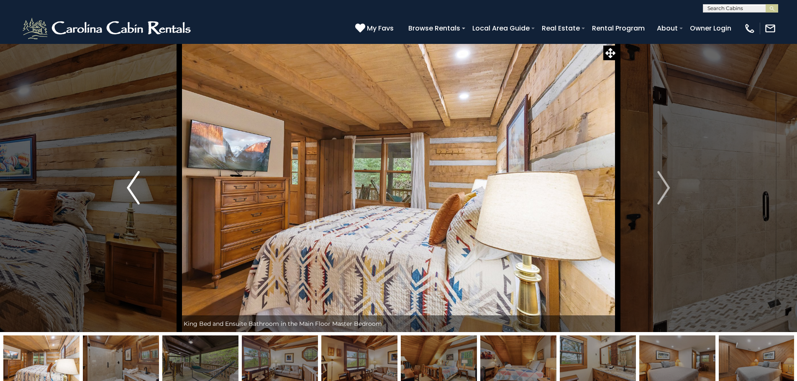
click at [120, 181] on button "Previous" at bounding box center [133, 187] width 92 height 289
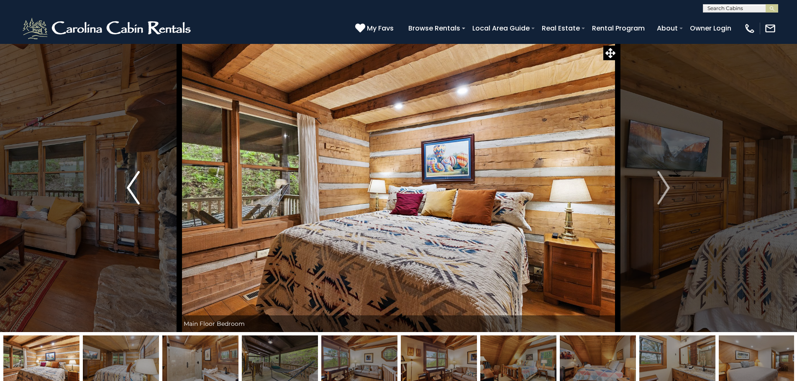
click at [120, 181] on button "Previous" at bounding box center [133, 187] width 92 height 289
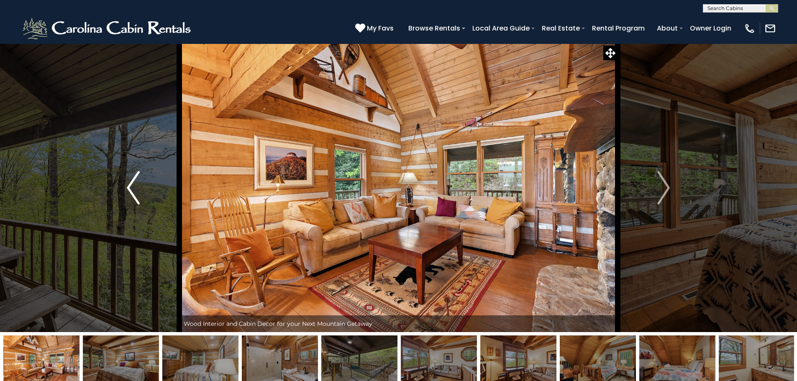
click at [120, 181] on button "Previous" at bounding box center [133, 187] width 92 height 289
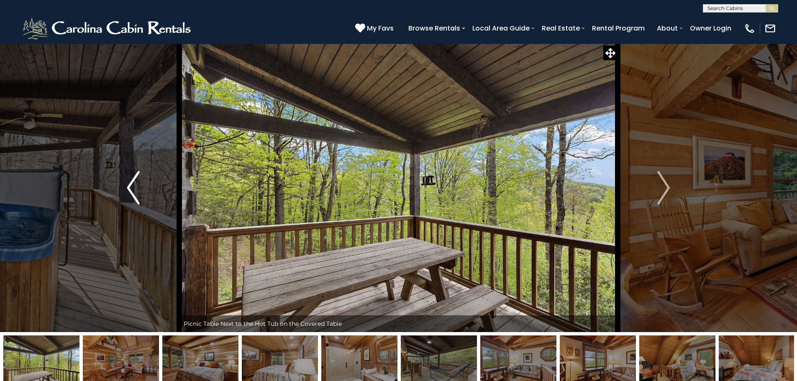
click at [120, 181] on button "Previous" at bounding box center [133, 187] width 92 height 289
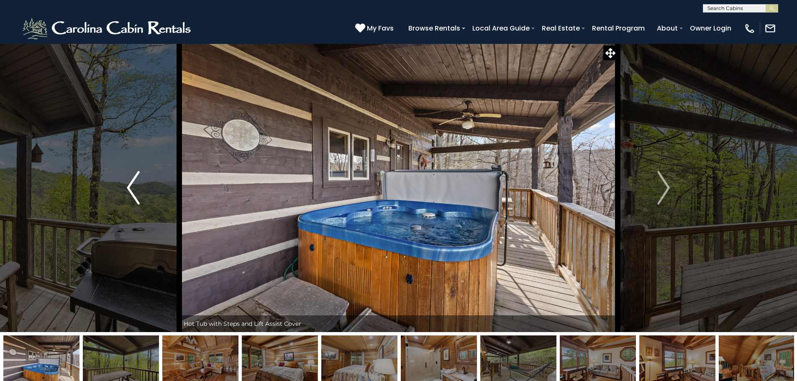
click at [120, 181] on button "Previous" at bounding box center [133, 187] width 92 height 289
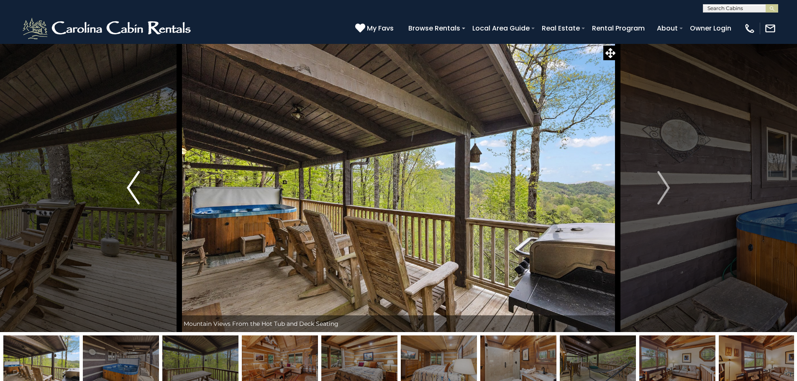
click at [120, 181] on button "Previous" at bounding box center [133, 187] width 92 height 289
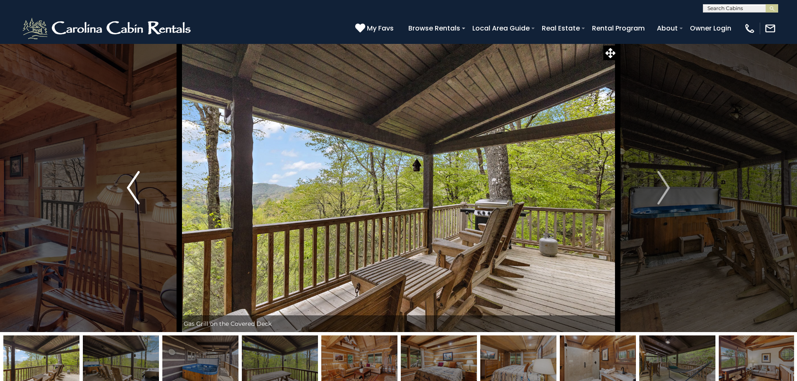
click at [120, 181] on button "Previous" at bounding box center [133, 187] width 92 height 289
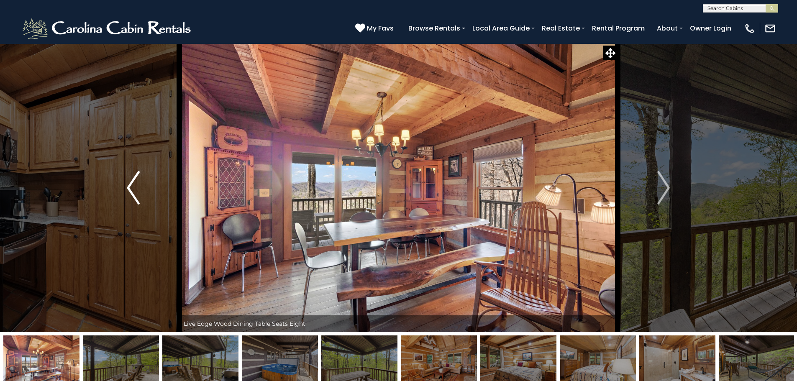
click at [120, 181] on button "Previous" at bounding box center [133, 187] width 92 height 289
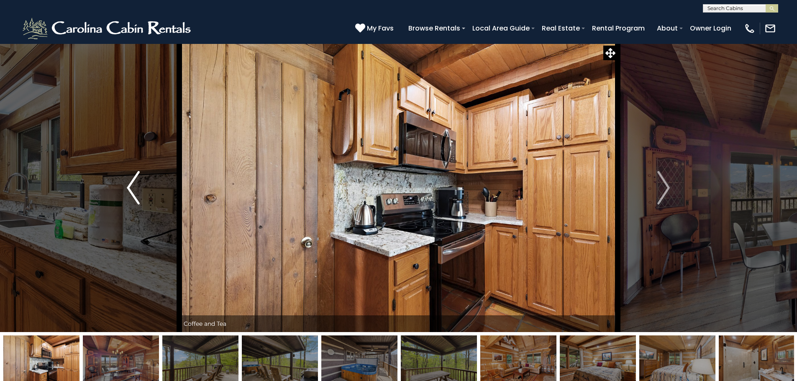
click at [130, 187] on img "Previous" at bounding box center [133, 187] width 13 height 33
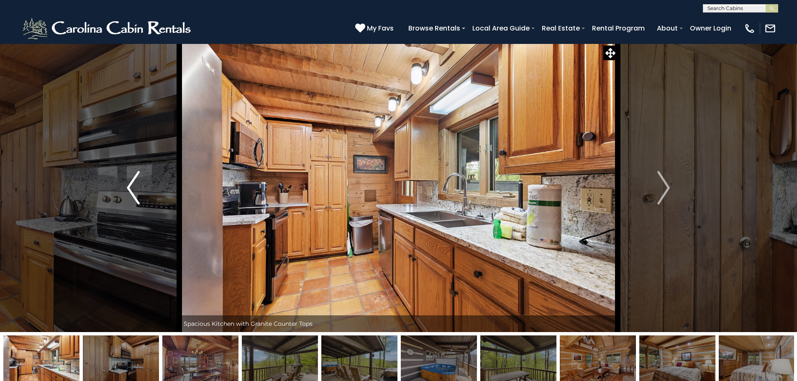
click at [130, 187] on img "Previous" at bounding box center [133, 187] width 13 height 33
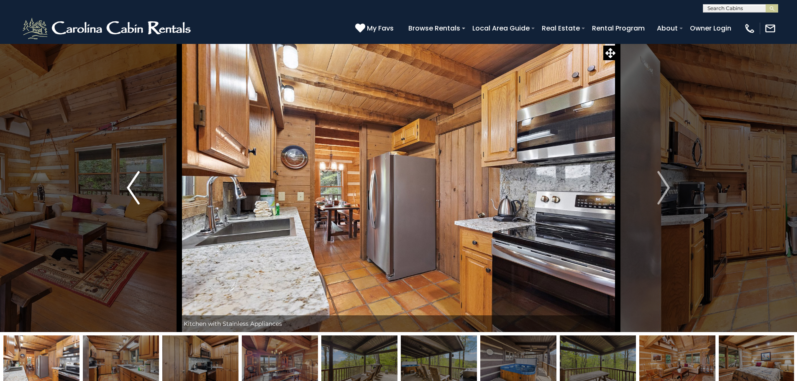
click at [130, 187] on img "Previous" at bounding box center [133, 187] width 13 height 33
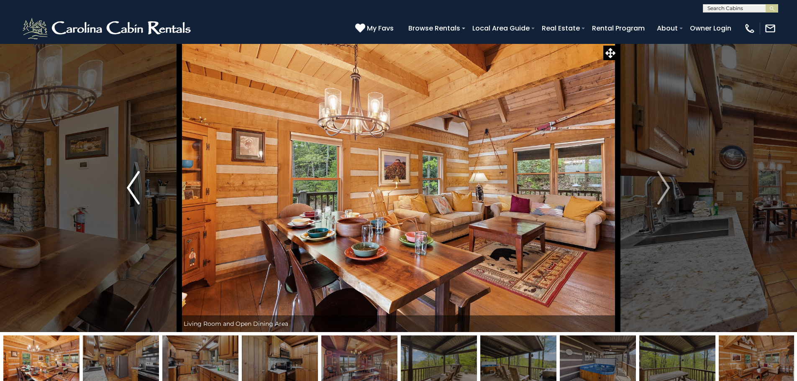
click at [130, 187] on img "Previous" at bounding box center [133, 187] width 13 height 33
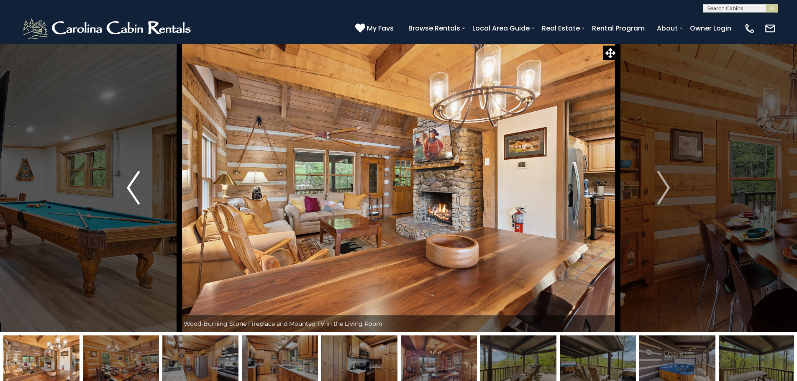
click at [130, 187] on img "Previous" at bounding box center [133, 187] width 13 height 33
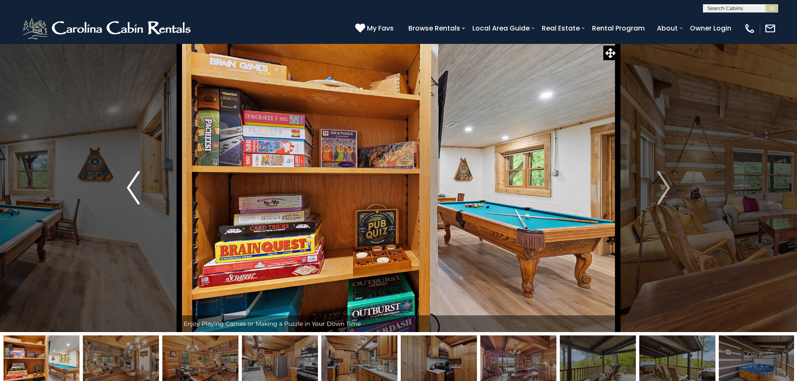
click at [130, 187] on img "Previous" at bounding box center [133, 187] width 13 height 33
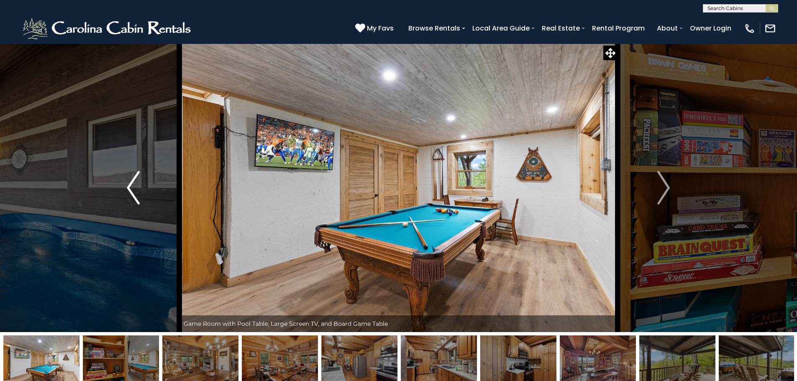
click at [130, 187] on img "Previous" at bounding box center [133, 187] width 13 height 33
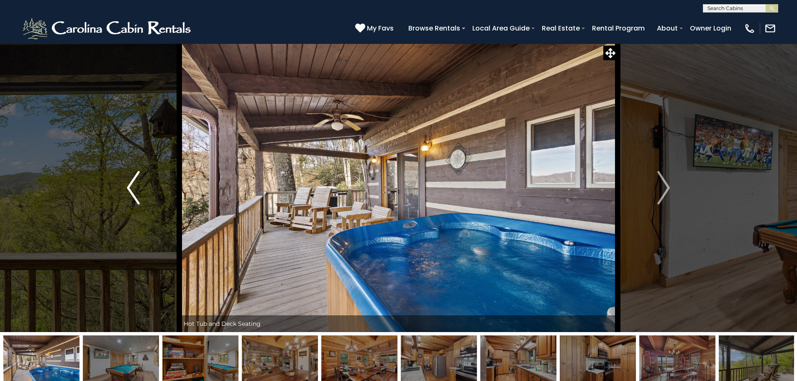
click at [130, 187] on img "Previous" at bounding box center [133, 187] width 13 height 33
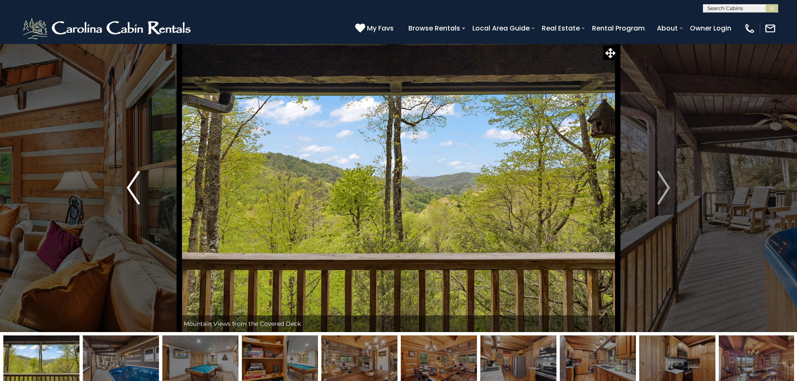
click at [130, 187] on img "Previous" at bounding box center [133, 187] width 13 height 33
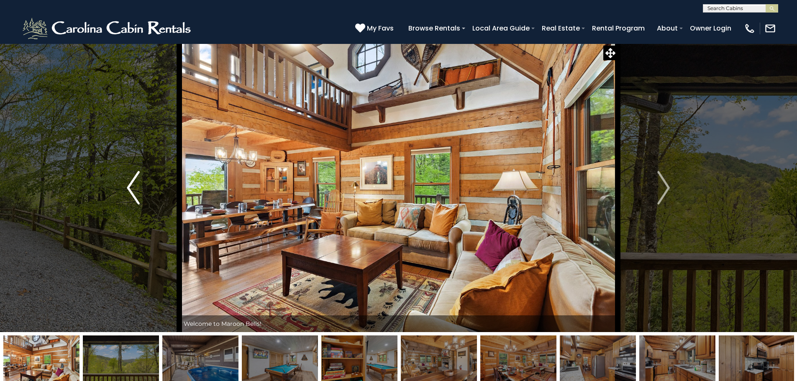
click at [130, 187] on img "Previous" at bounding box center [133, 187] width 13 height 33
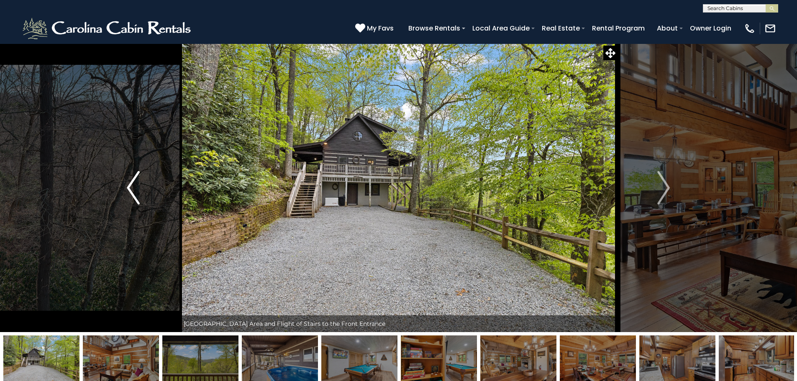
click at [130, 187] on img "Previous" at bounding box center [133, 187] width 13 height 33
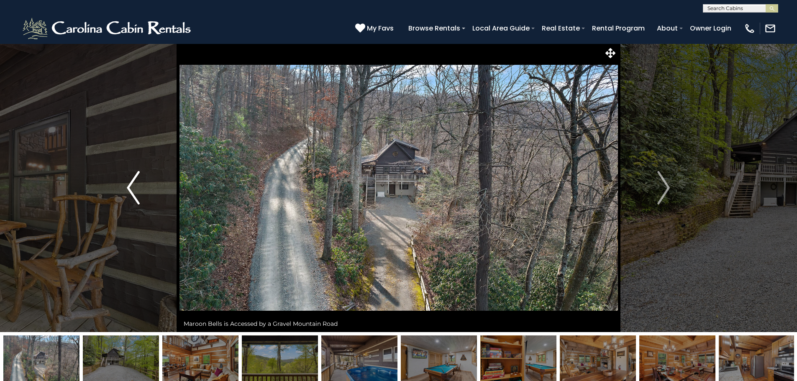
click at [130, 187] on img "Previous" at bounding box center [133, 187] width 13 height 33
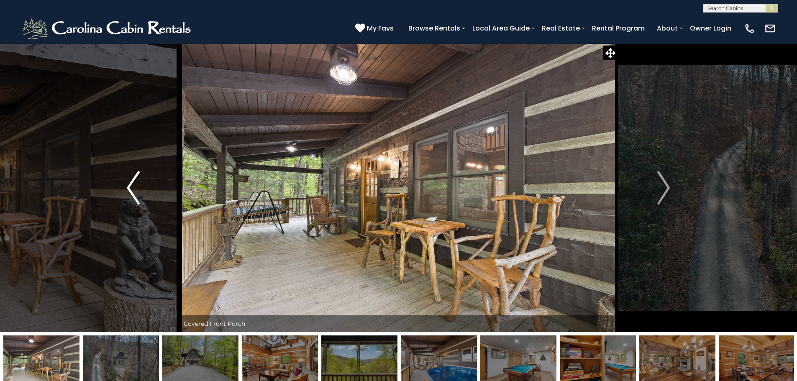
click at [130, 187] on img "Previous" at bounding box center [133, 187] width 13 height 33
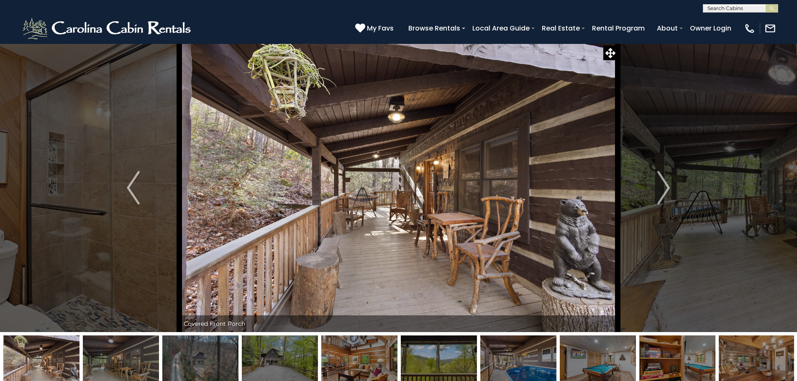
click at [763, 363] on img at bounding box center [756, 361] width 76 height 52
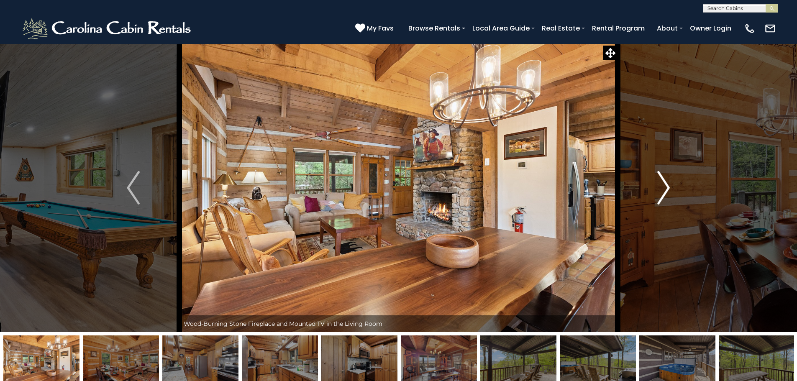
click at [666, 185] on img "Next" at bounding box center [663, 187] width 13 height 33
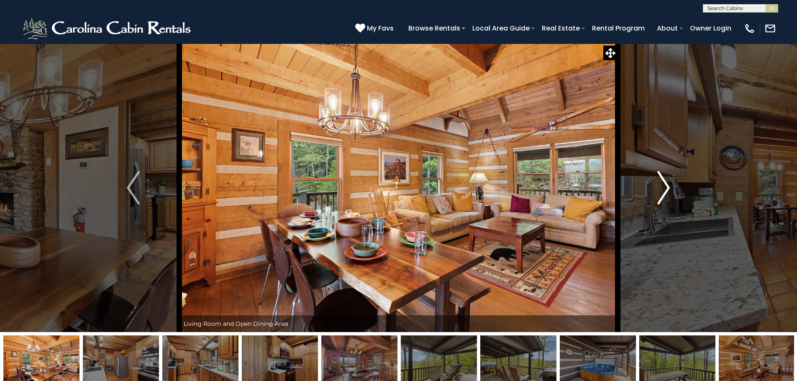
click at [664, 185] on img "Next" at bounding box center [663, 187] width 13 height 33
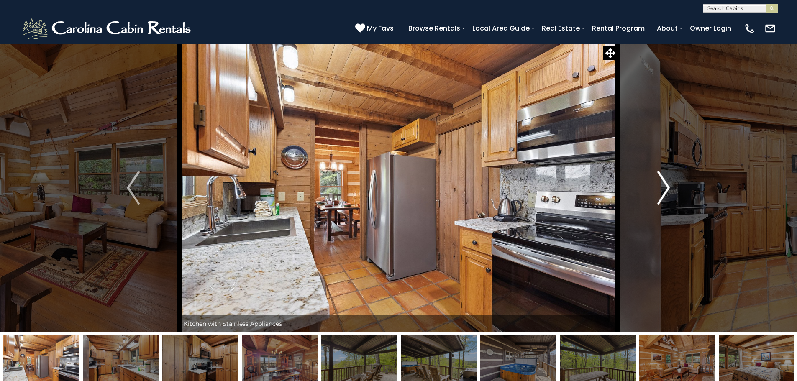
click at [664, 185] on img "Next" at bounding box center [663, 187] width 13 height 33
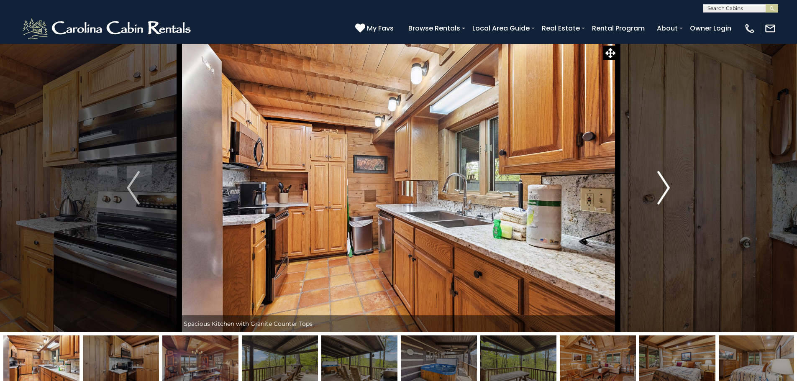
click at [664, 185] on img "Next" at bounding box center [663, 187] width 13 height 33
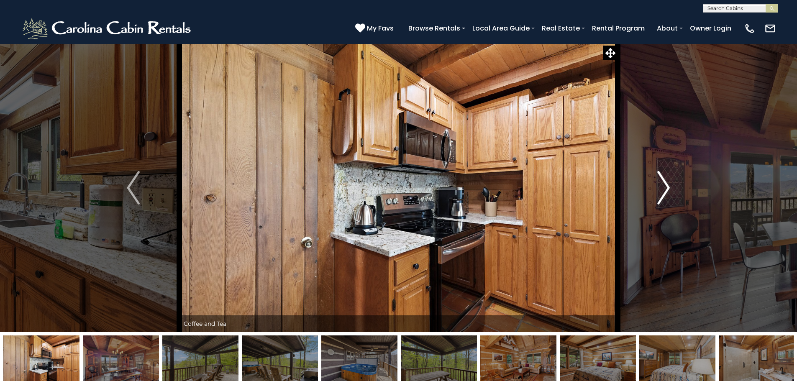
click at [664, 185] on img "Next" at bounding box center [663, 187] width 13 height 33
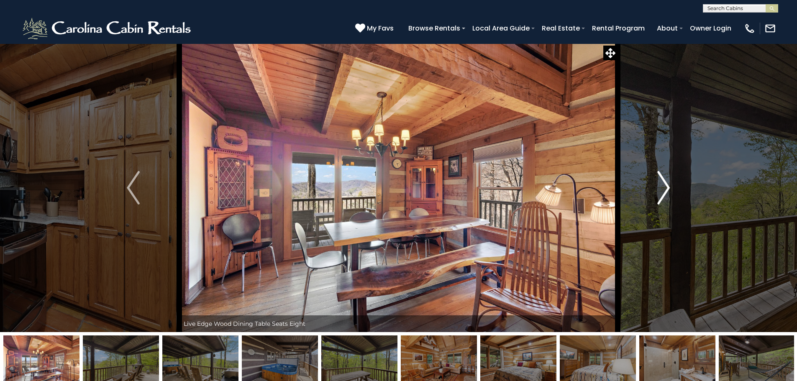
click at [664, 185] on img "Next" at bounding box center [663, 187] width 13 height 33
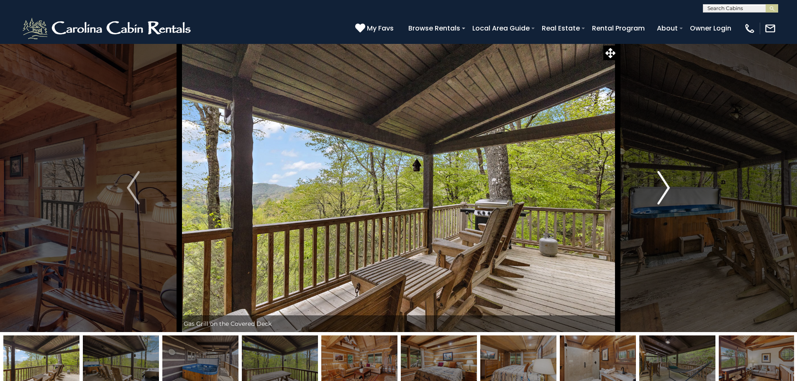
click at [664, 185] on img "Next" at bounding box center [663, 187] width 13 height 33
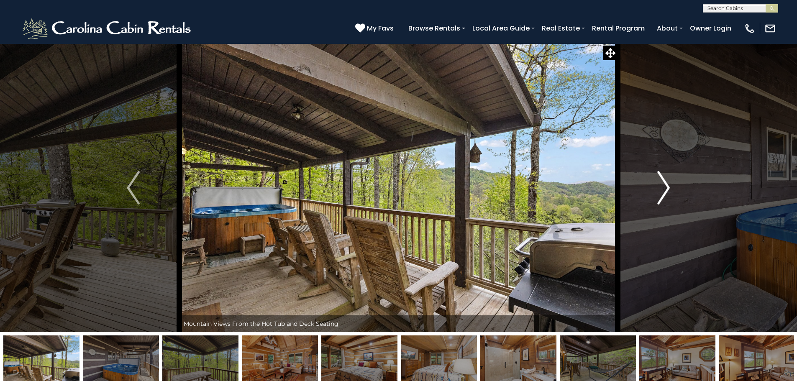
click at [662, 185] on img "Next" at bounding box center [663, 187] width 13 height 33
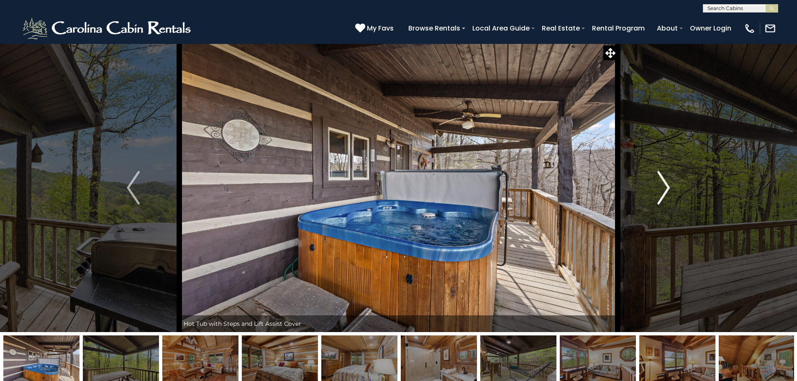
click at [662, 185] on img "Next" at bounding box center [663, 187] width 13 height 33
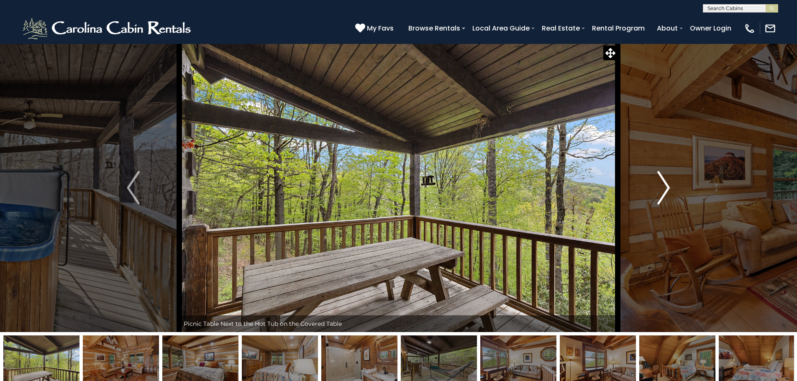
click at [662, 185] on img "Next" at bounding box center [663, 187] width 13 height 33
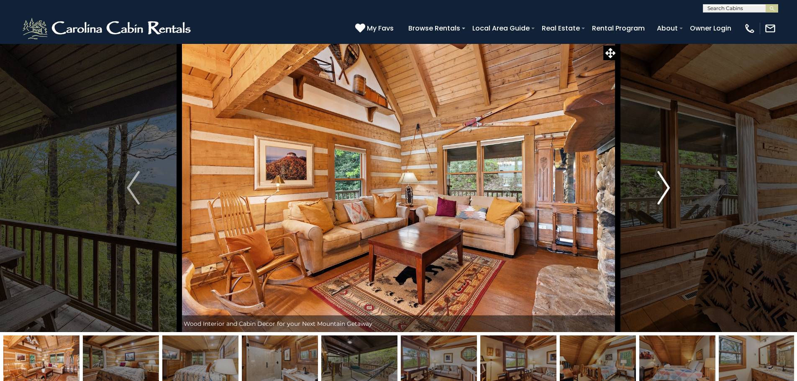
click at [661, 185] on img "Next" at bounding box center [663, 187] width 13 height 33
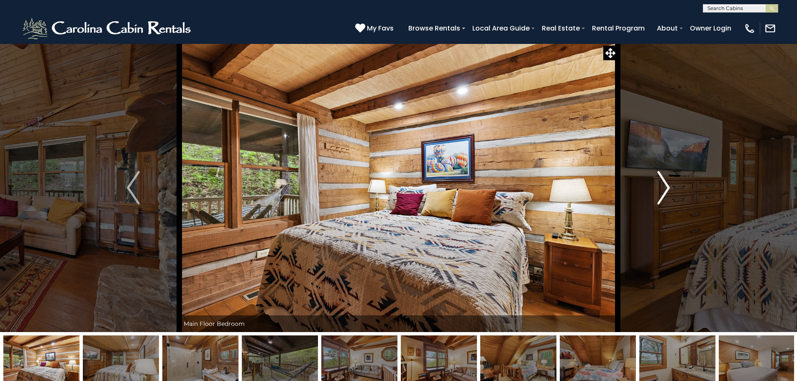
click at [661, 185] on img "Next" at bounding box center [663, 187] width 13 height 33
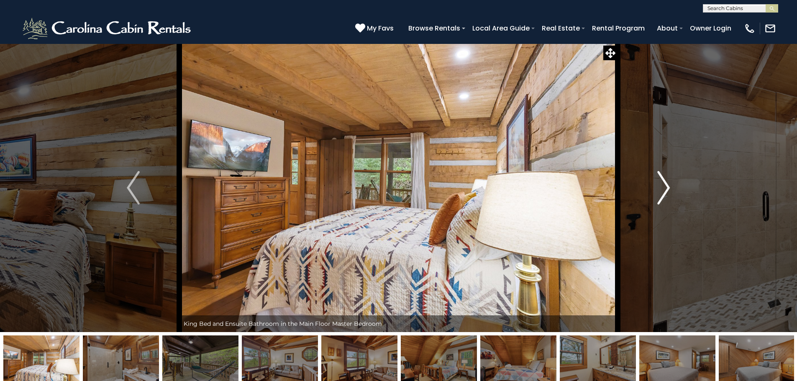
click at [661, 185] on img "Next" at bounding box center [663, 187] width 13 height 33
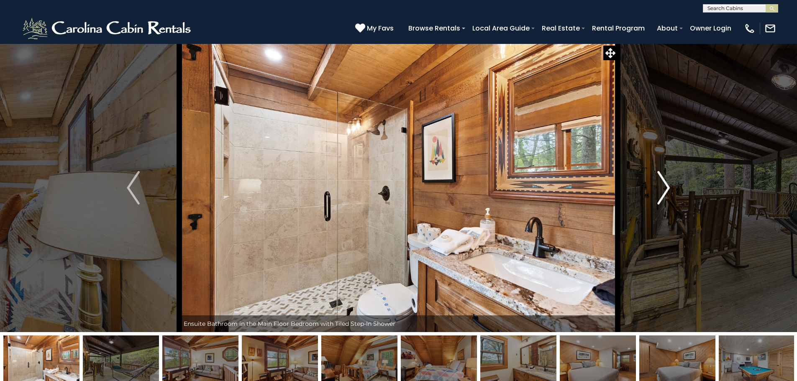
click at [661, 185] on img "Next" at bounding box center [663, 187] width 13 height 33
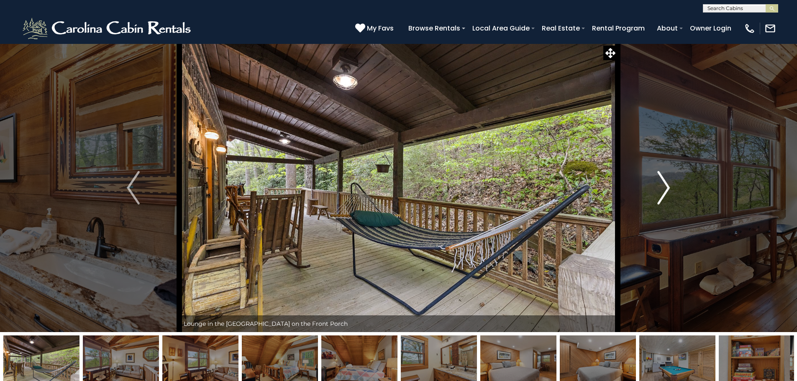
click at [661, 185] on img "Next" at bounding box center [663, 187] width 13 height 33
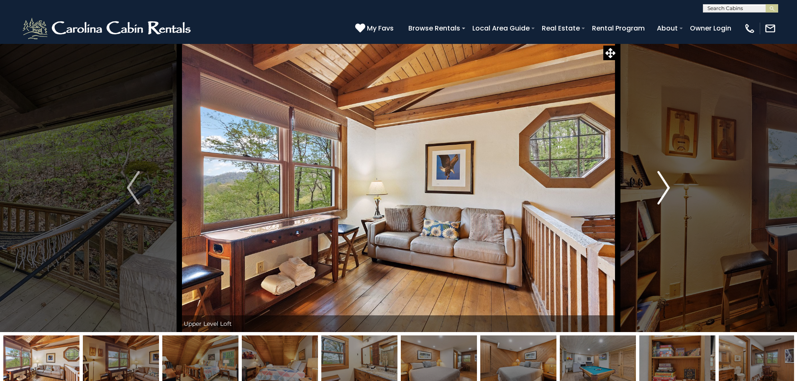
click at [661, 185] on img "Next" at bounding box center [663, 187] width 13 height 33
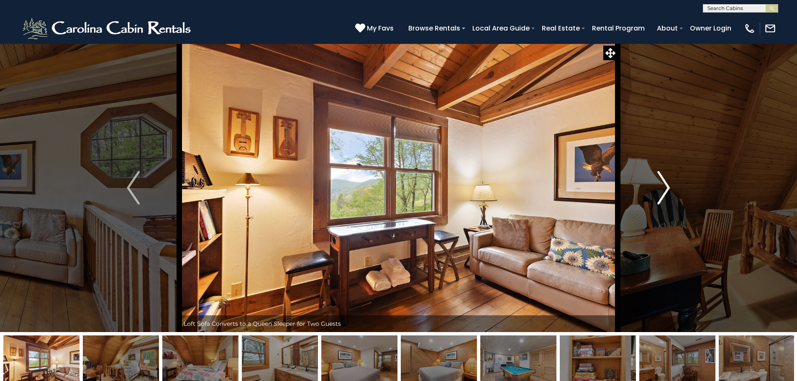
click at [661, 185] on img "Next" at bounding box center [663, 187] width 13 height 33
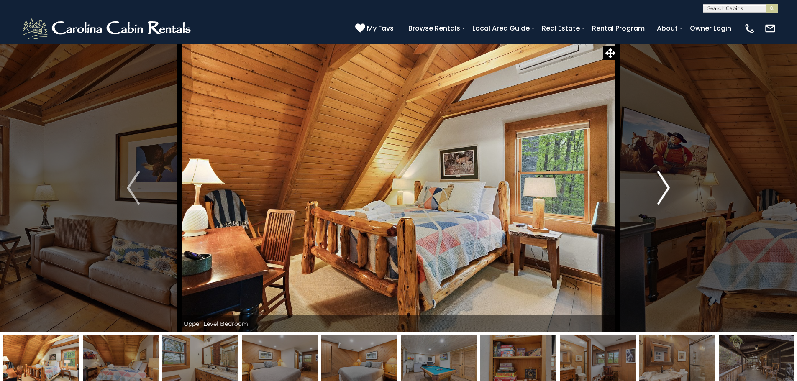
click at [661, 185] on img "Next" at bounding box center [663, 187] width 13 height 33
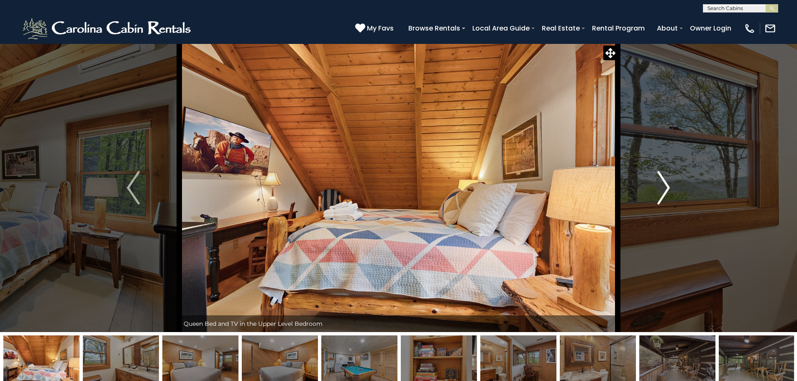
click at [661, 185] on img "Next" at bounding box center [663, 187] width 13 height 33
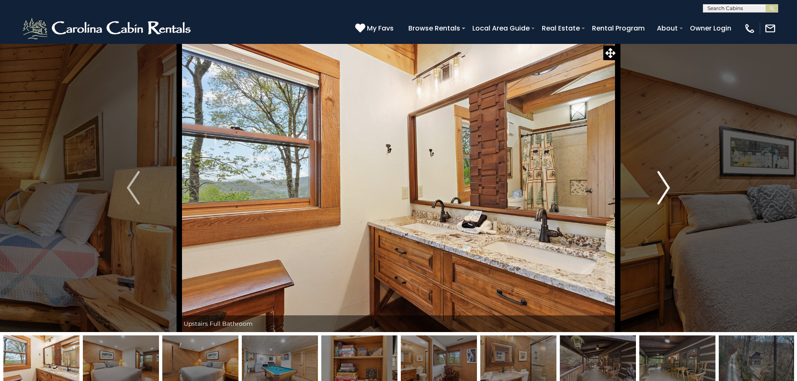
click at [661, 185] on img "Next" at bounding box center [663, 187] width 13 height 33
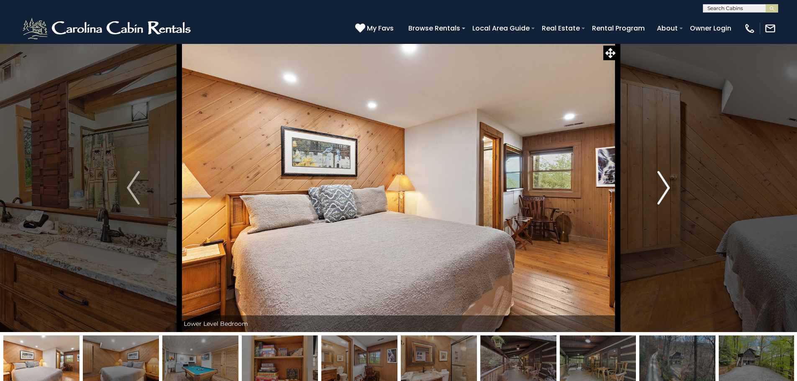
click at [661, 185] on img "Next" at bounding box center [663, 187] width 13 height 33
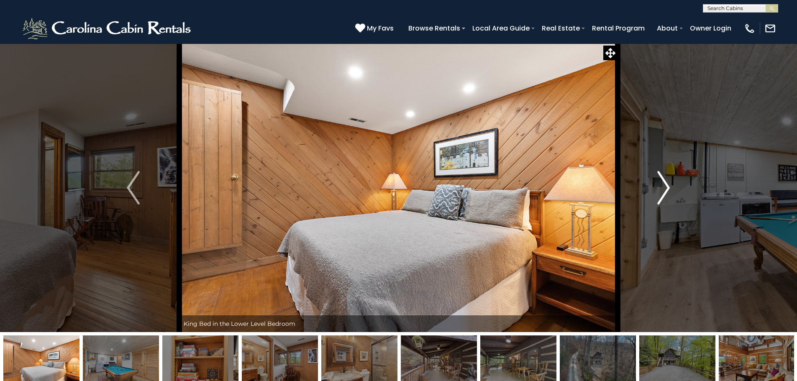
click at [661, 185] on img "Next" at bounding box center [663, 187] width 13 height 33
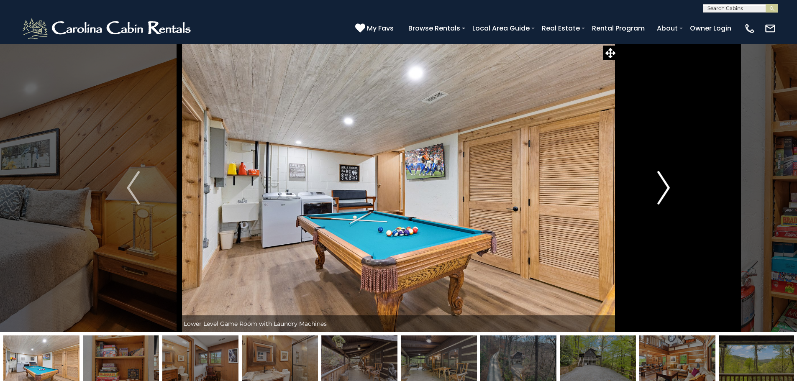
click at [661, 185] on img "Next" at bounding box center [663, 187] width 13 height 33
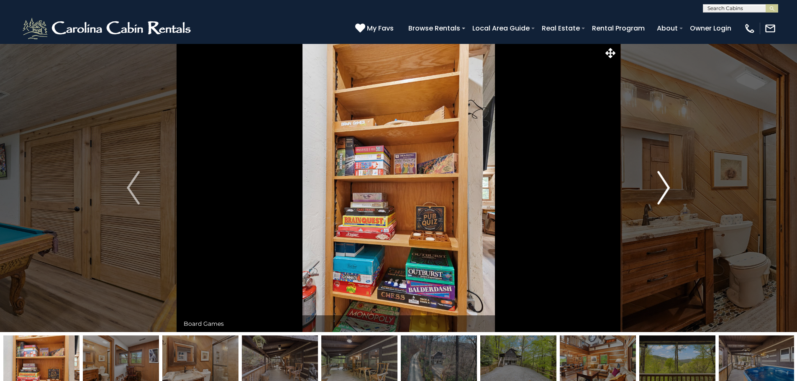
click at [661, 185] on img "Next" at bounding box center [663, 187] width 13 height 33
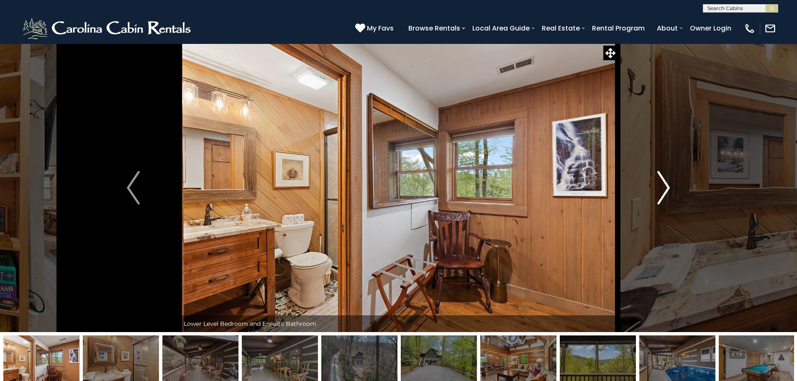
click at [661, 185] on img "Next" at bounding box center [663, 187] width 13 height 33
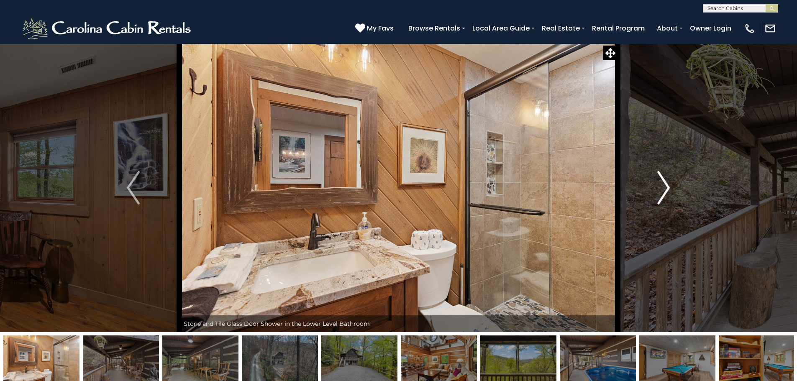
click at [661, 185] on img "Next" at bounding box center [663, 187] width 13 height 33
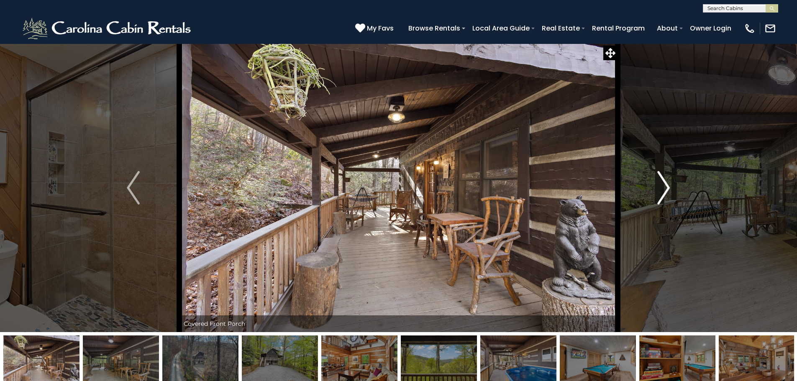
click at [661, 185] on img "Next" at bounding box center [663, 187] width 13 height 33
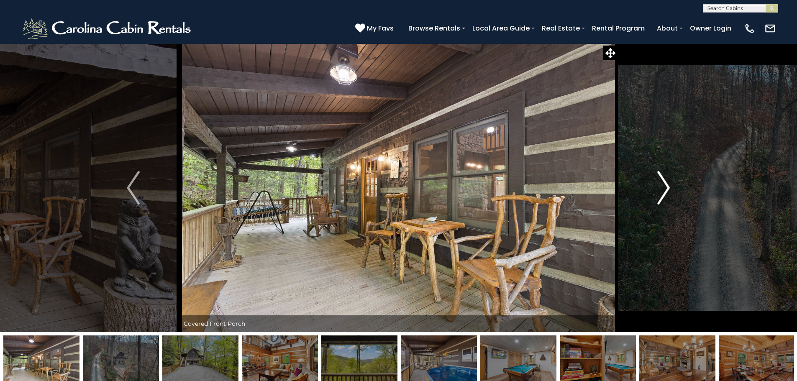
click at [661, 185] on img "Next" at bounding box center [663, 187] width 13 height 33
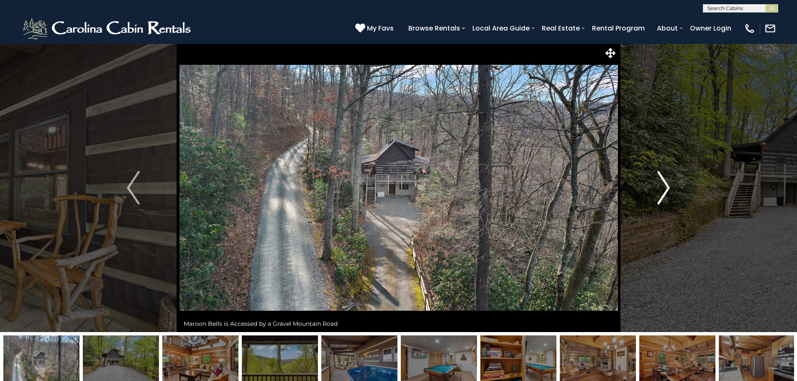
click at [661, 185] on img "Next" at bounding box center [663, 187] width 13 height 33
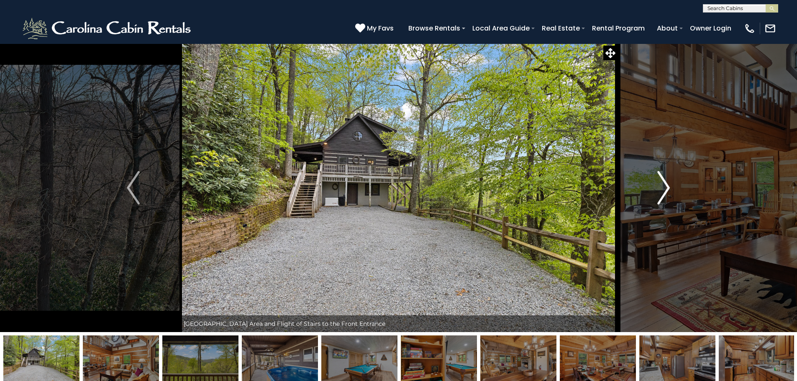
click at [661, 185] on img "Next" at bounding box center [663, 187] width 13 height 33
